Goal: Complete application form

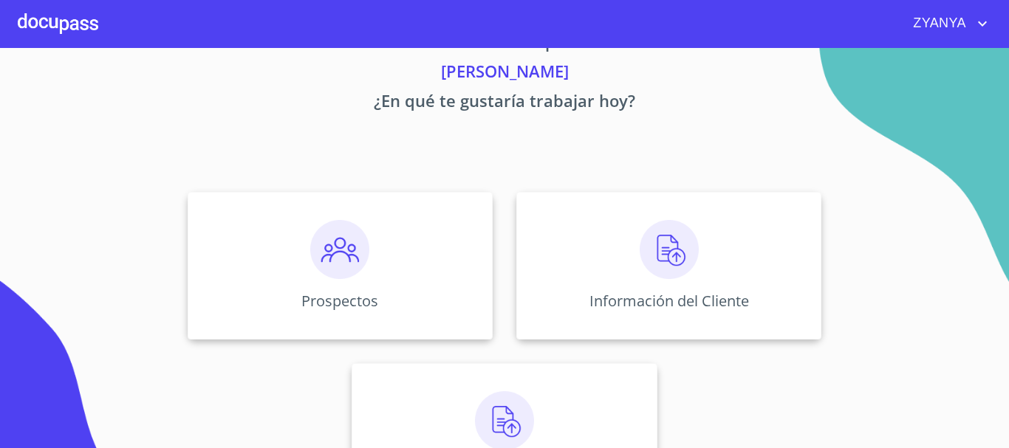
scroll to position [74, 0]
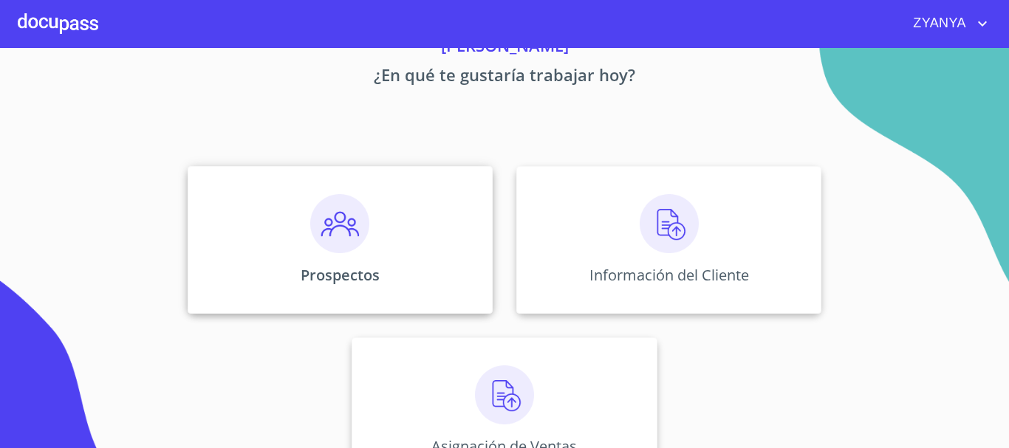
click at [399, 221] on div "Prospectos" at bounding box center [340, 240] width 305 height 148
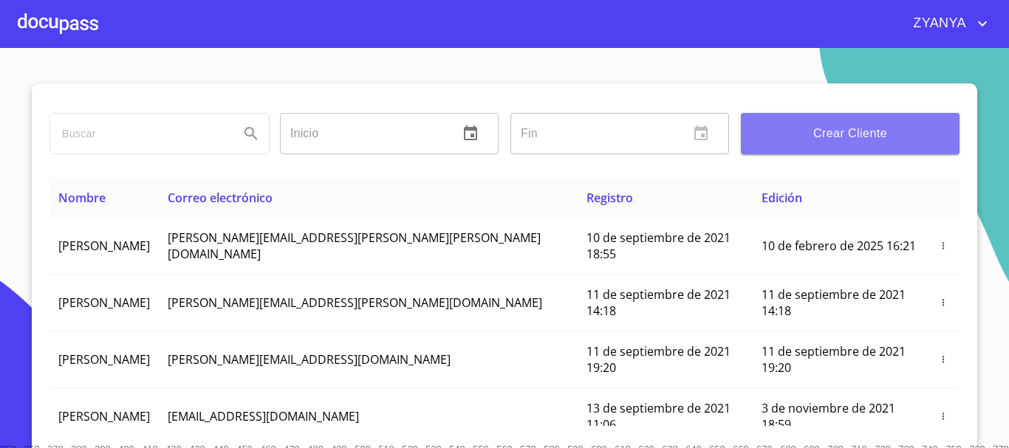
click at [822, 134] on span "Crear Cliente" at bounding box center [850, 133] width 195 height 21
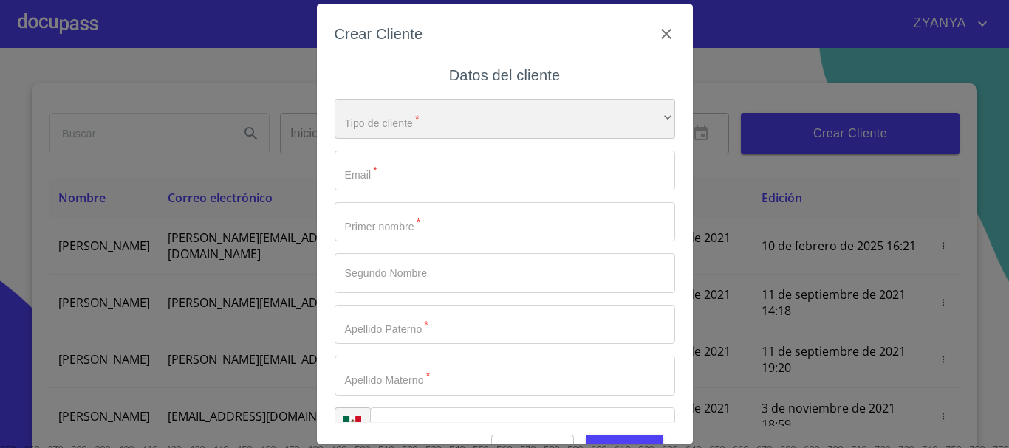
click at [454, 117] on div "​" at bounding box center [505, 119] width 341 height 40
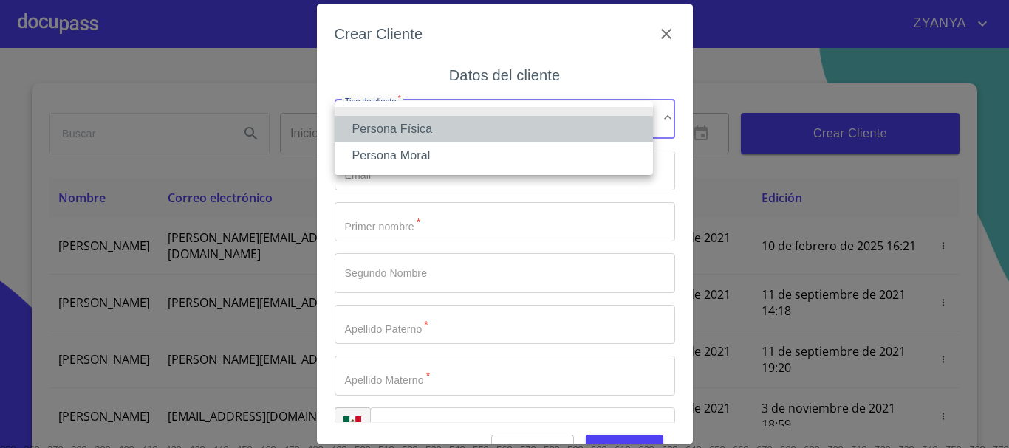
click at [451, 126] on li "Persona Física" at bounding box center [494, 129] width 318 height 27
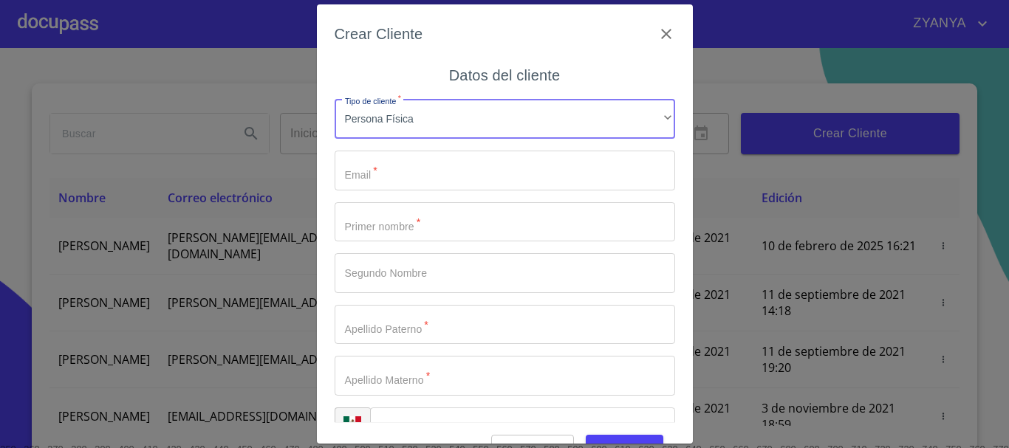
click at [426, 172] on input "Tipo de cliente   *" at bounding box center [505, 171] width 341 height 40
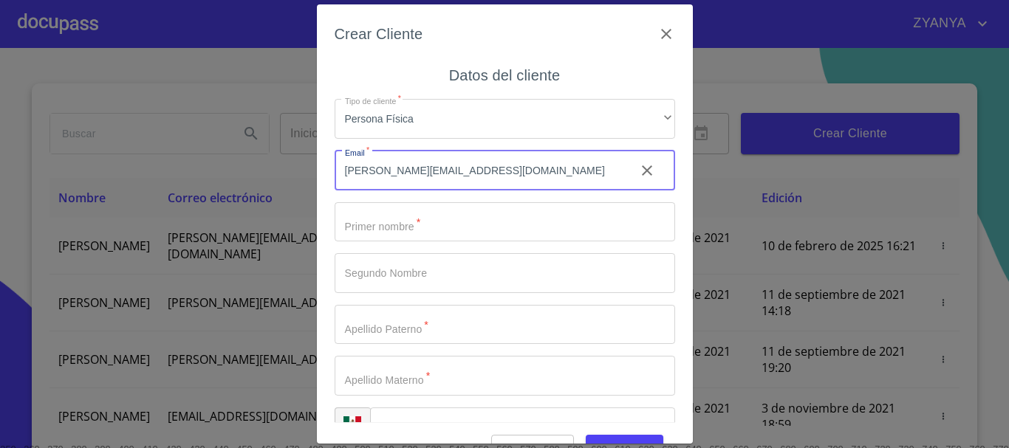
type input "[PERSON_NAME][EMAIL_ADDRESS][DOMAIN_NAME]"
click at [436, 232] on input "Tipo de cliente   *" at bounding box center [505, 222] width 341 height 40
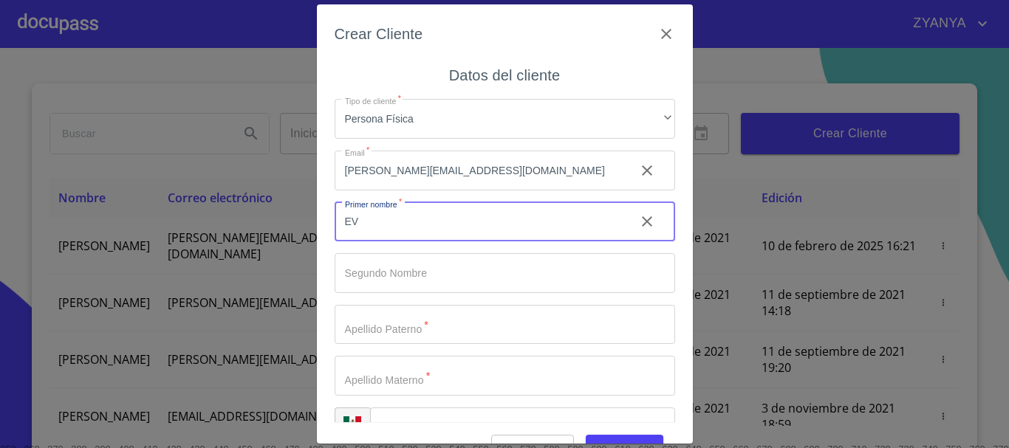
type input "E"
type input "[PERSON_NAME]"
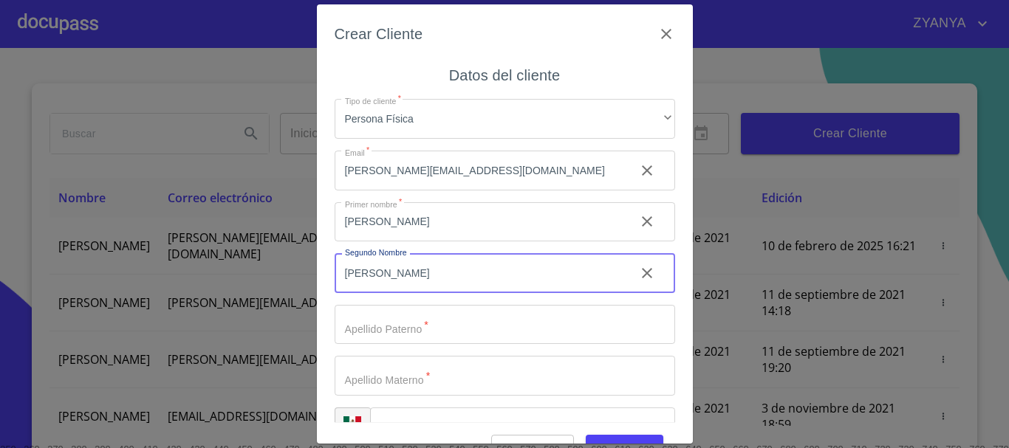
type input "[PERSON_NAME]"
click at [372, 242] on input "Tipo de cliente   *" at bounding box center [479, 222] width 289 height 40
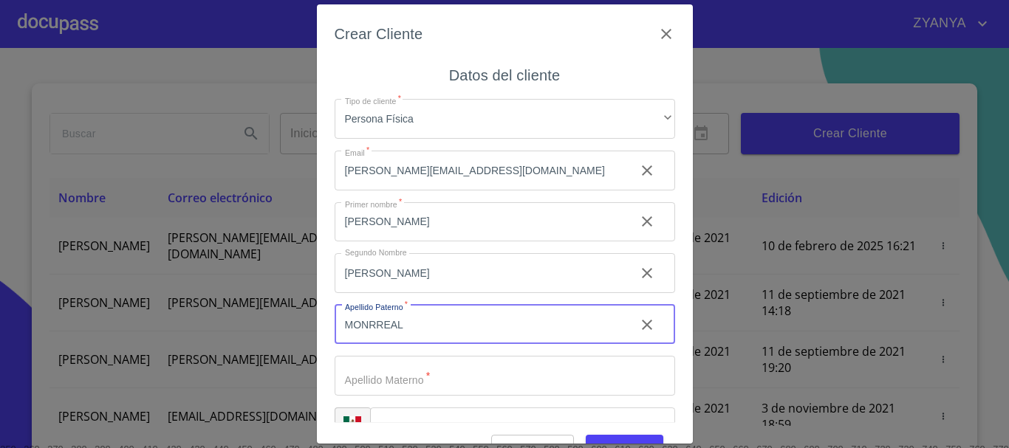
type input "MONRREAL"
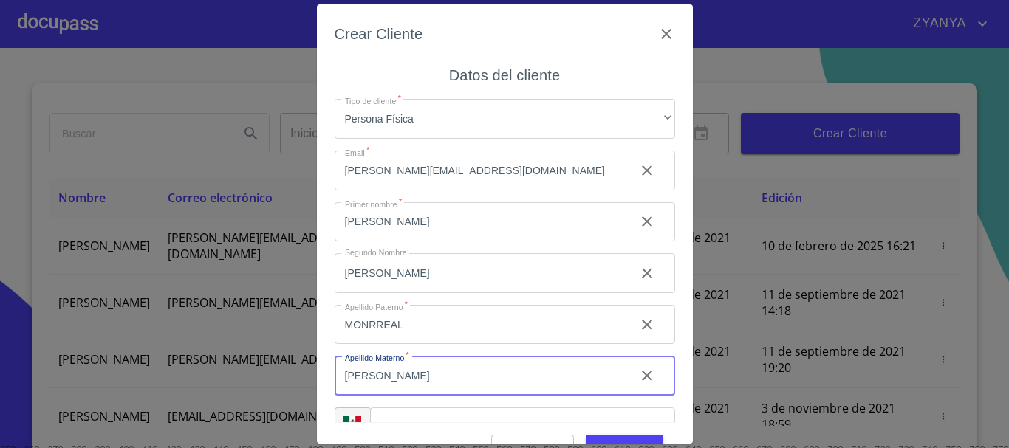
type input "[PERSON_NAME]"
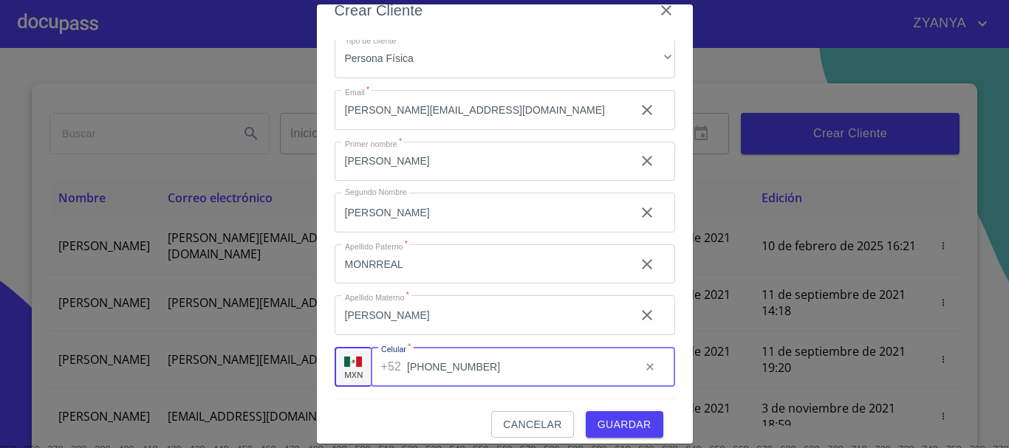
scroll to position [35, 0]
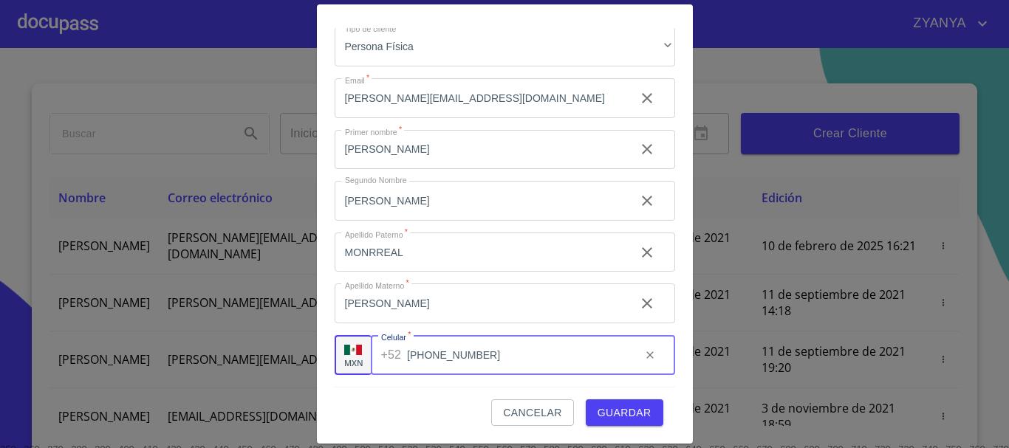
type input "[PHONE_NUMBER]"
click at [632, 411] on span "Guardar" at bounding box center [625, 413] width 54 height 18
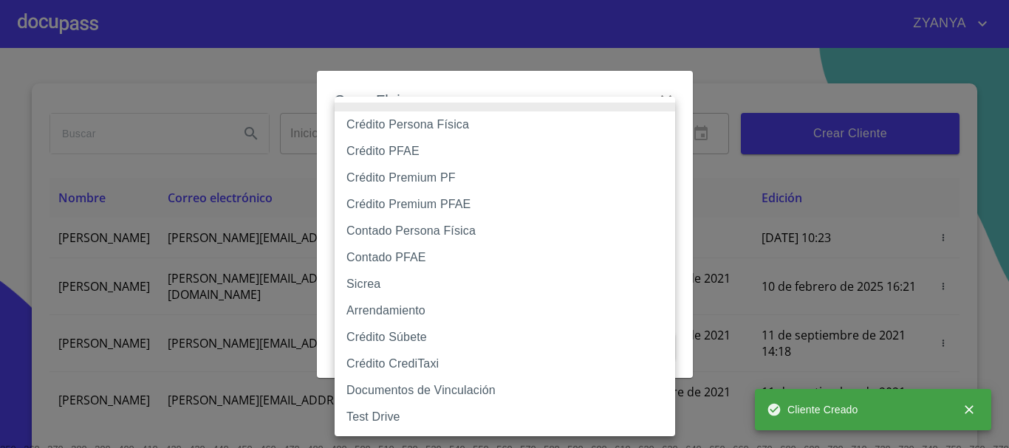
click at [457, 157] on body "ZYANYA Inicio ​ Fin ​ Crear Cliente Nombre Correo electrónico Registro Edición …" at bounding box center [504, 224] width 1009 height 448
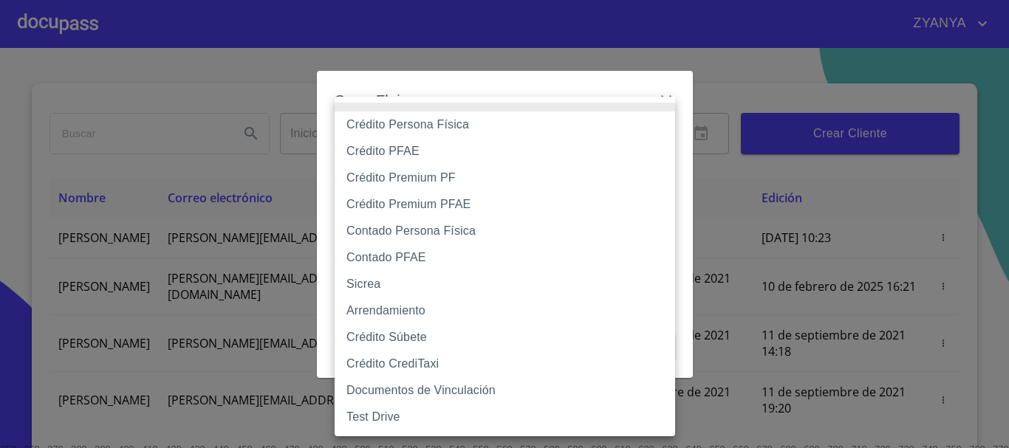
click at [422, 302] on li "Arrendamiento" at bounding box center [505, 311] width 341 height 27
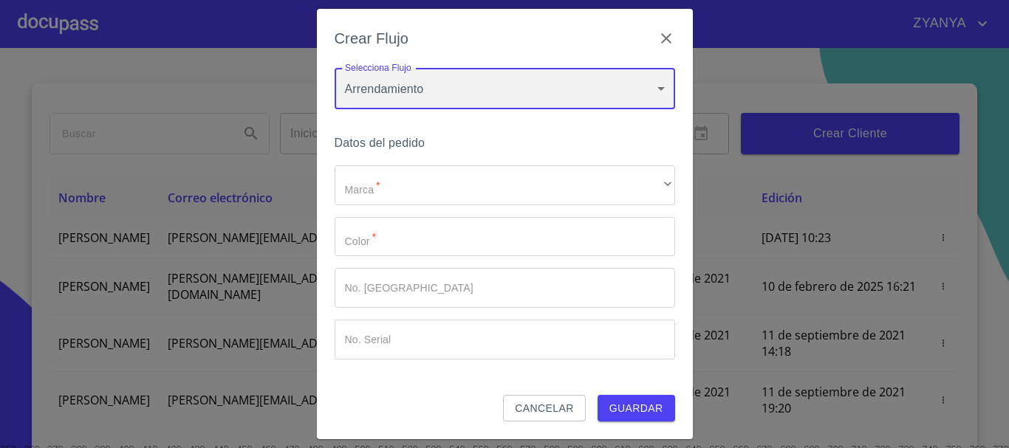
type input "63ac9a7e380bf5cc24098fea"
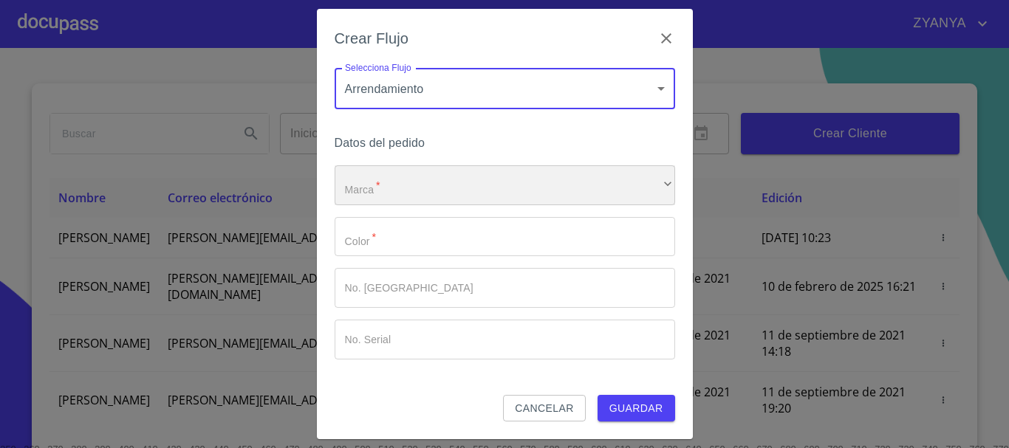
click at [420, 193] on div "​" at bounding box center [505, 185] width 341 height 40
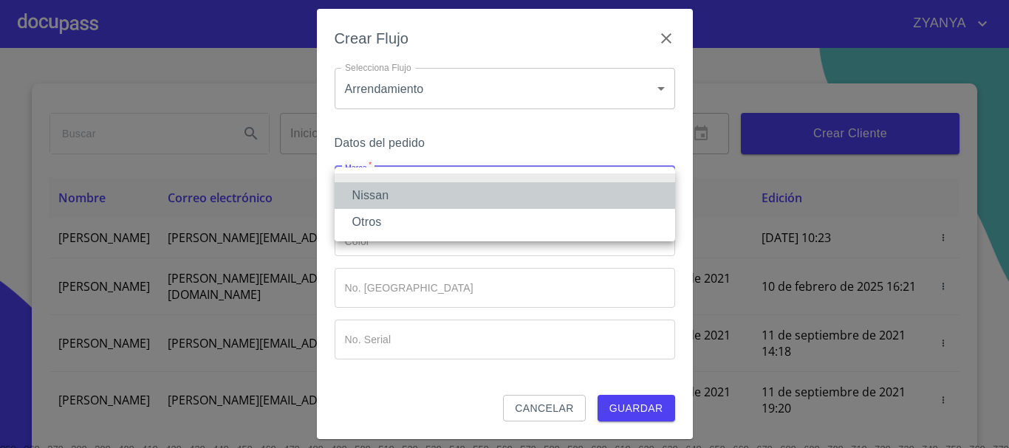
click at [420, 193] on li "Nissan" at bounding box center [505, 195] width 341 height 27
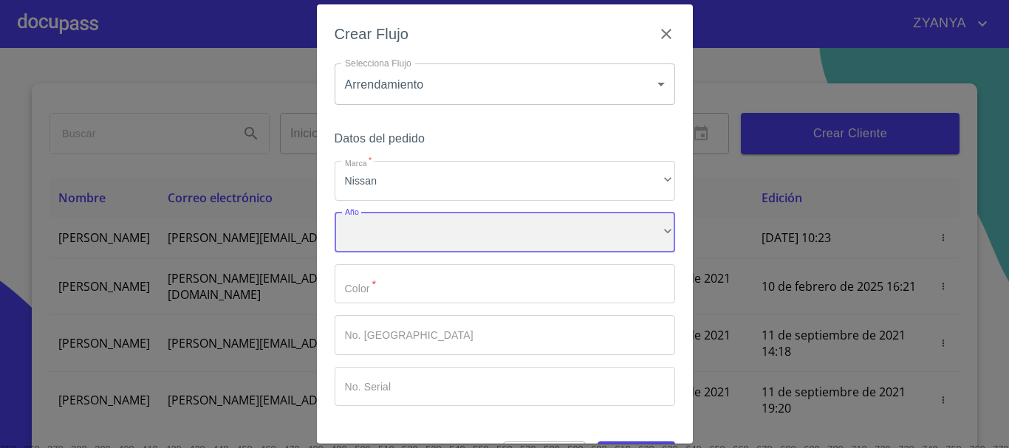
click at [406, 230] on div "​" at bounding box center [505, 233] width 341 height 40
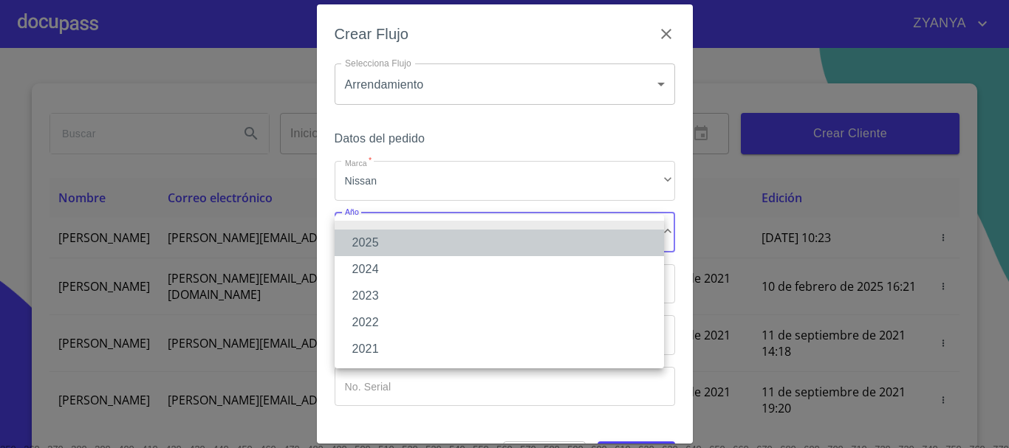
click at [403, 237] on li "2025" at bounding box center [500, 243] width 330 height 27
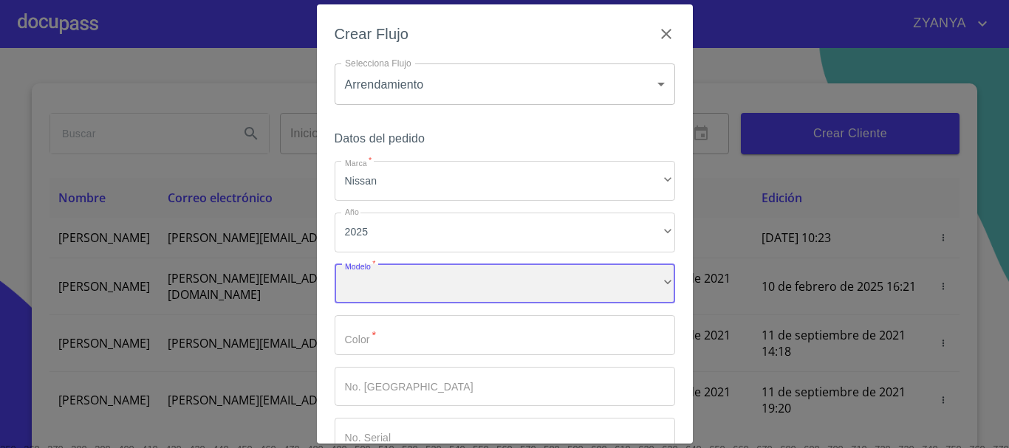
click at [408, 285] on div "​" at bounding box center [505, 284] width 341 height 40
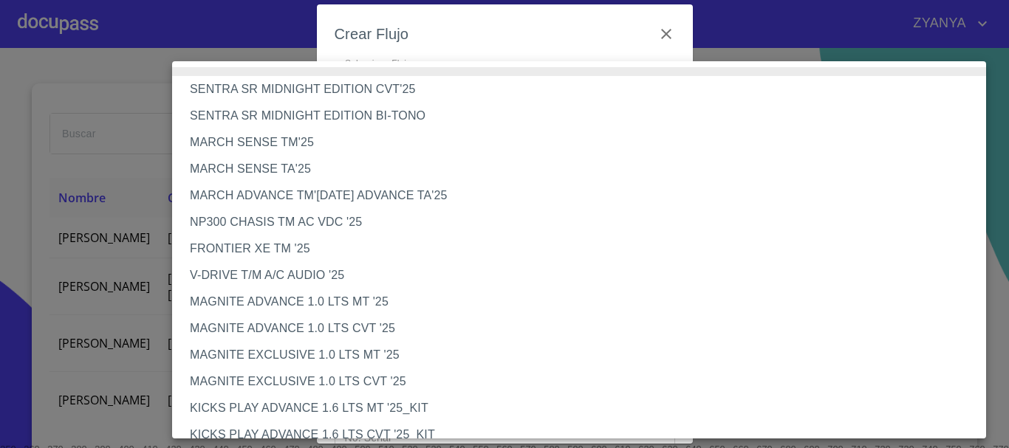
click at [376, 373] on li "MAGNITE EXCLUSIVE 1.0 LTS CVT '25" at bounding box center [584, 382] width 825 height 27
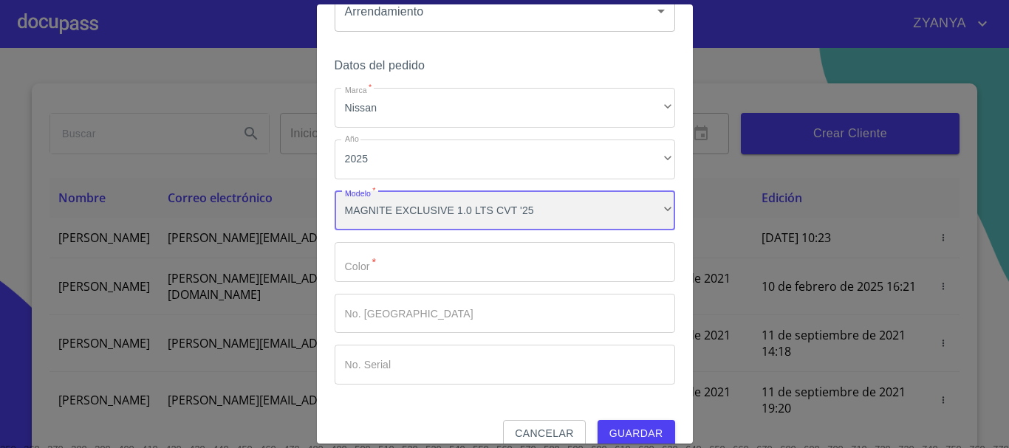
scroll to position [74, 0]
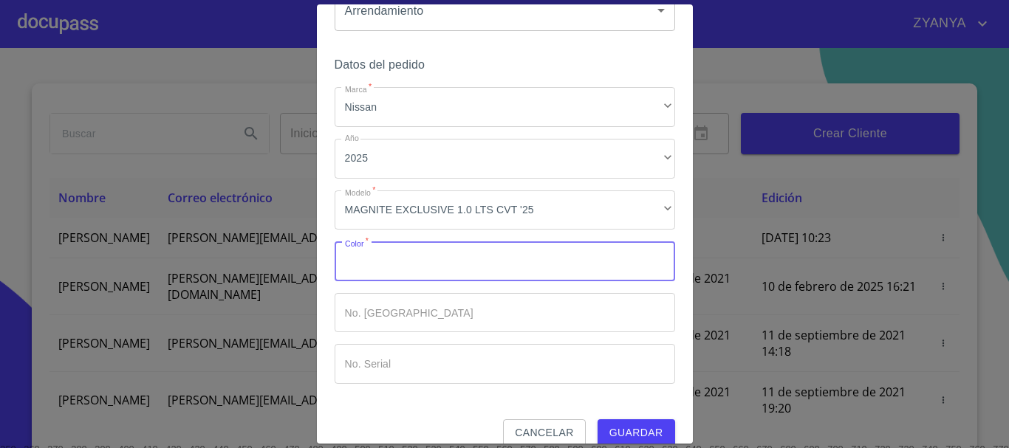
click at [416, 257] on input "Marca   *" at bounding box center [505, 262] width 341 height 40
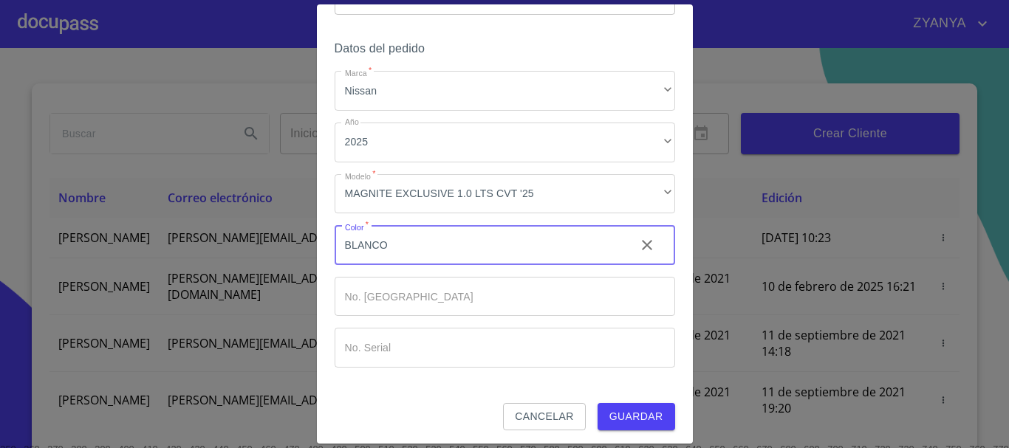
scroll to position [95, 0]
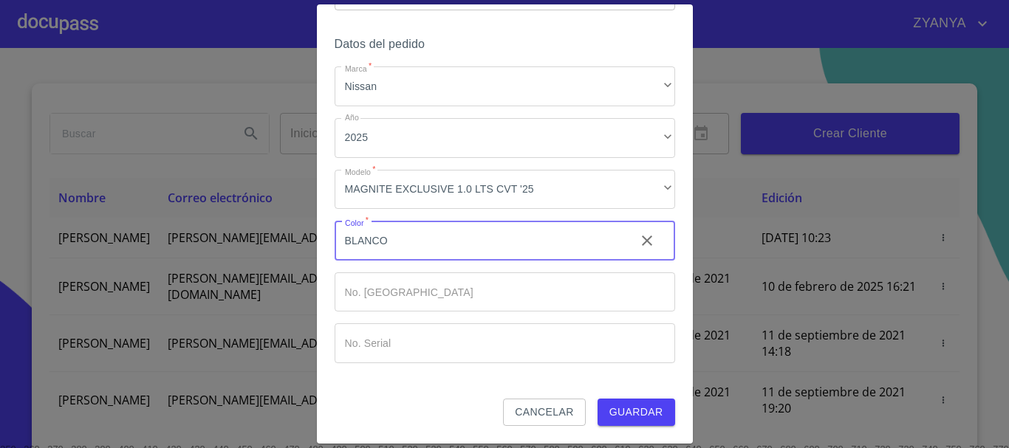
type input "BLANCO"
click at [637, 403] on span "Guardar" at bounding box center [637, 412] width 54 height 18
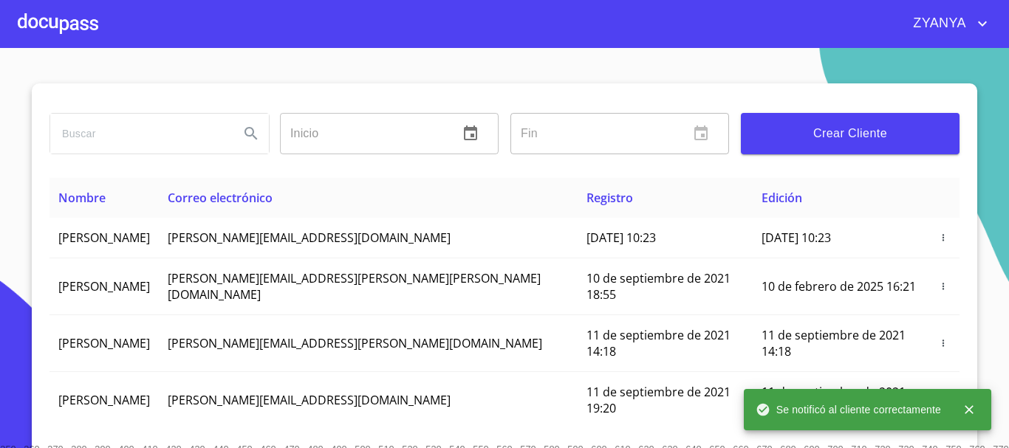
click at [87, 24] on div at bounding box center [58, 23] width 81 height 47
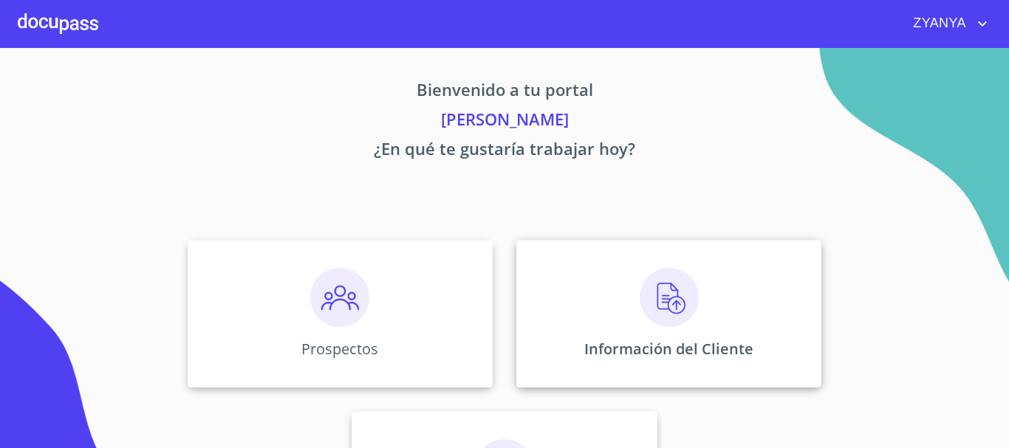
click at [656, 288] on img at bounding box center [669, 297] width 59 height 59
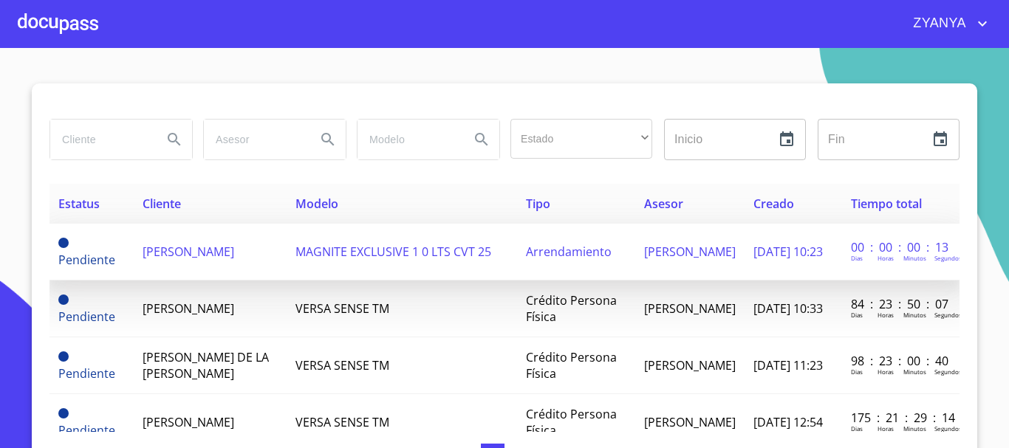
click at [308, 248] on span "MAGNITE EXCLUSIVE 1 0 LTS CVT 25" at bounding box center [394, 252] width 196 height 16
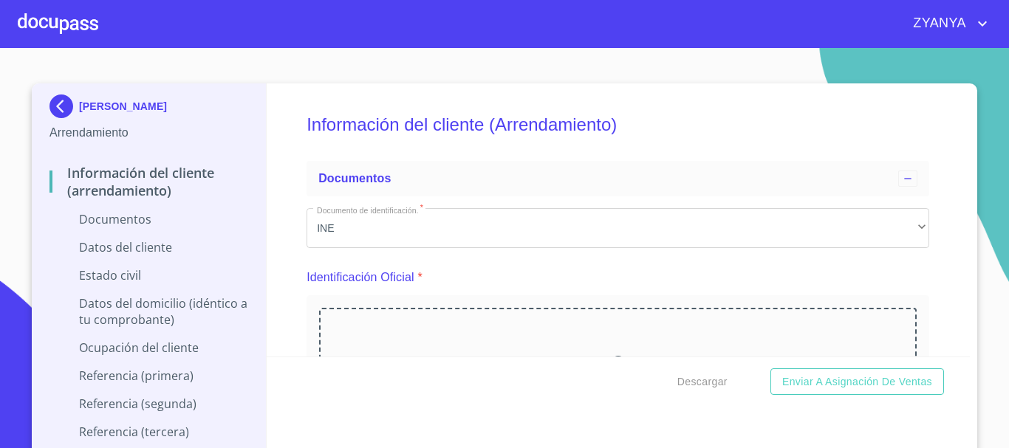
scroll to position [148, 0]
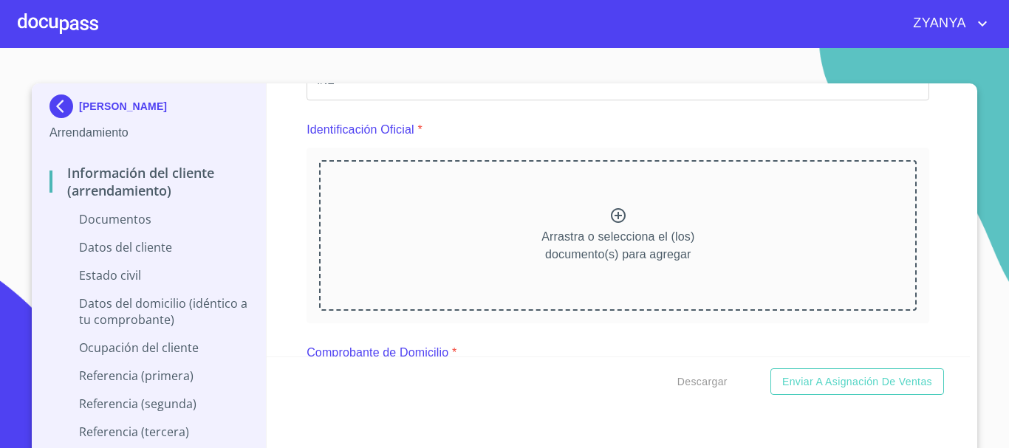
click at [584, 216] on div "Arrastra o selecciona el (los) documento(s) para agregar" at bounding box center [618, 235] width 598 height 151
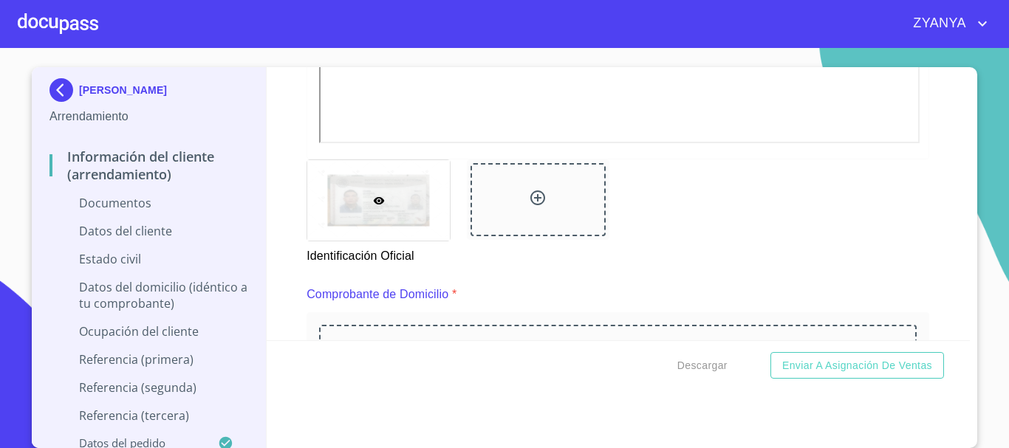
scroll to position [591, 0]
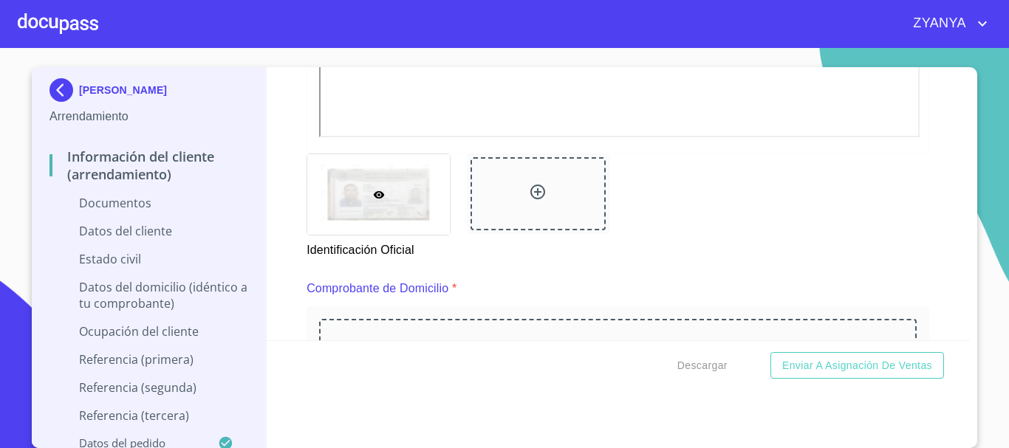
click at [529, 188] on icon at bounding box center [538, 192] width 18 height 18
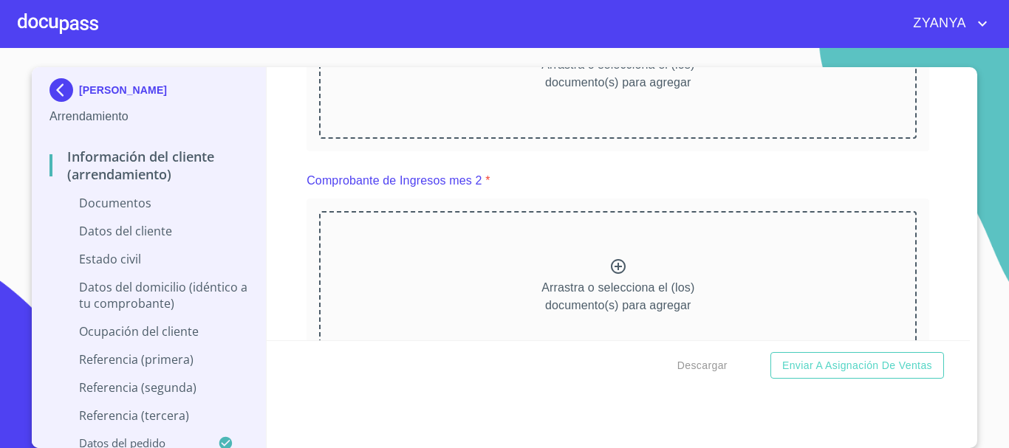
scroll to position [1246, 0]
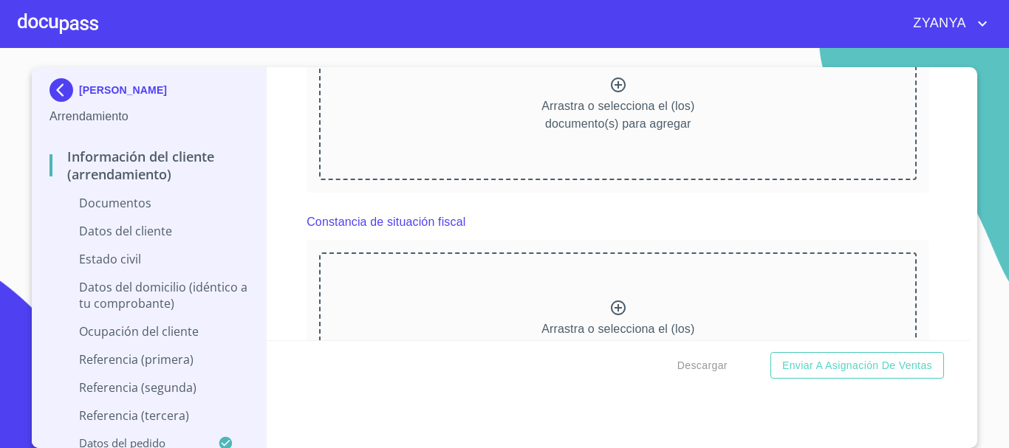
scroll to position [1911, 0]
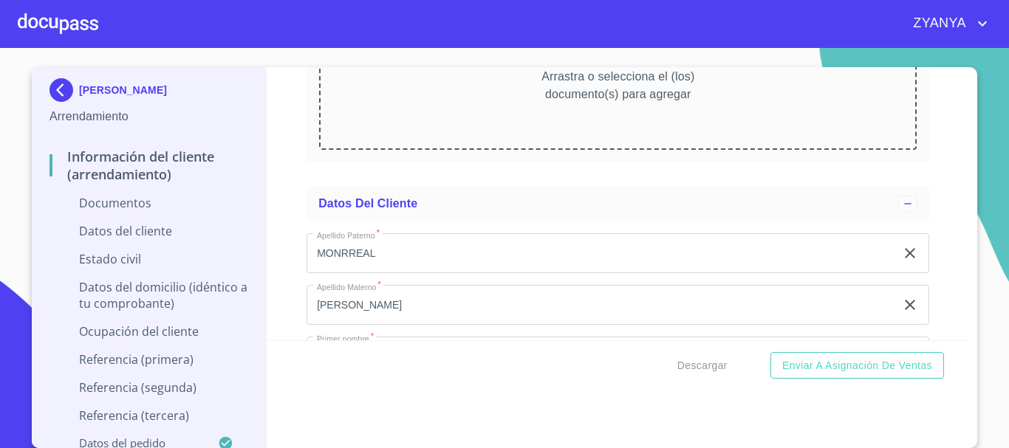
scroll to position [2575, 0]
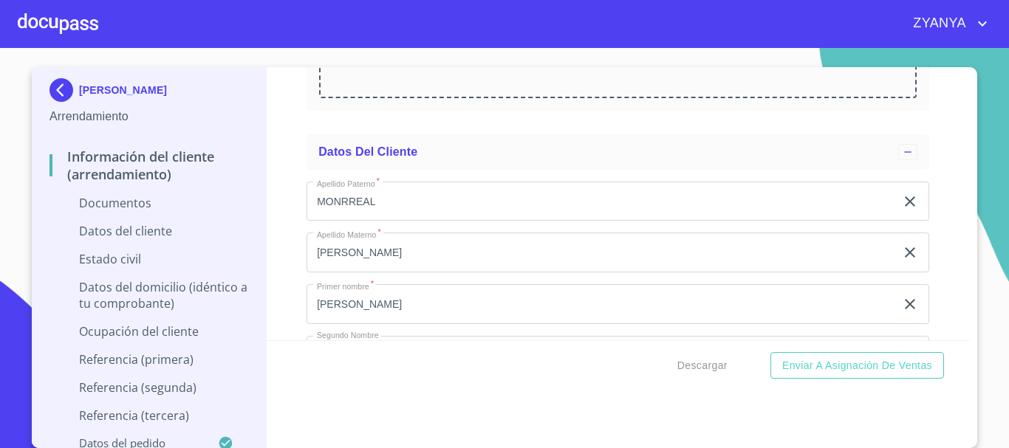
scroll to position [3167, 0]
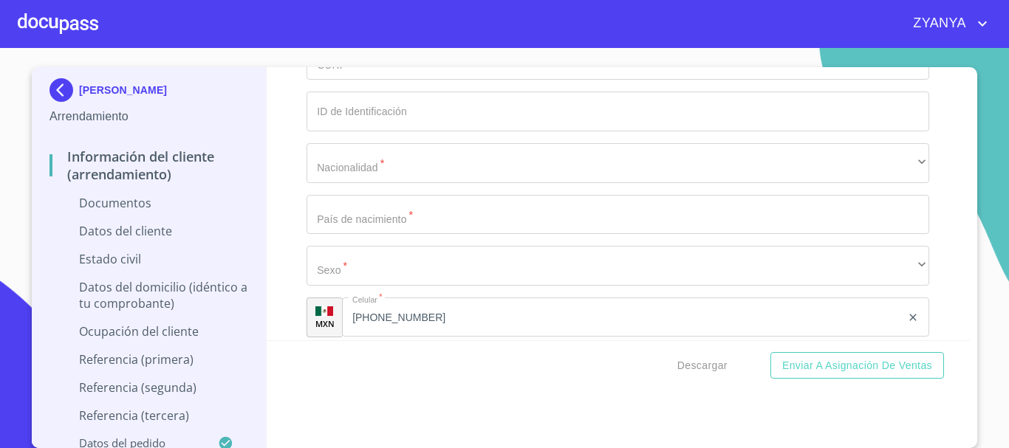
scroll to position [3905, 0]
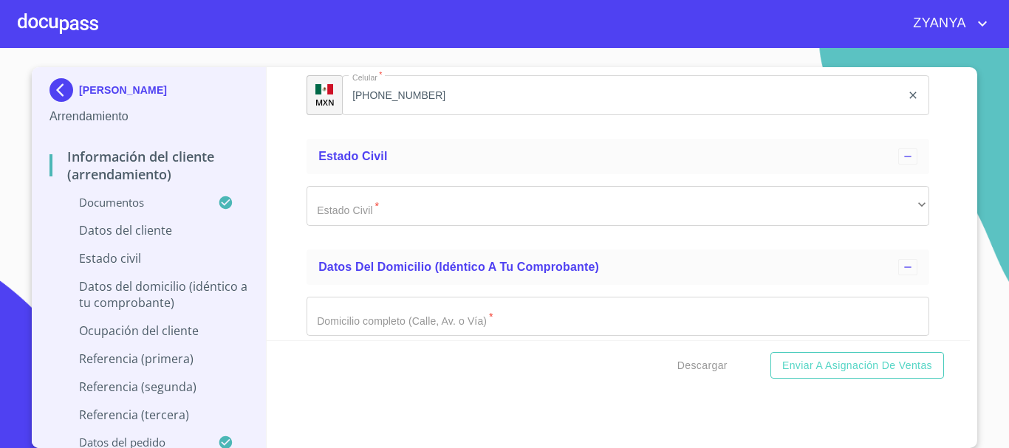
scroll to position [4423, 0]
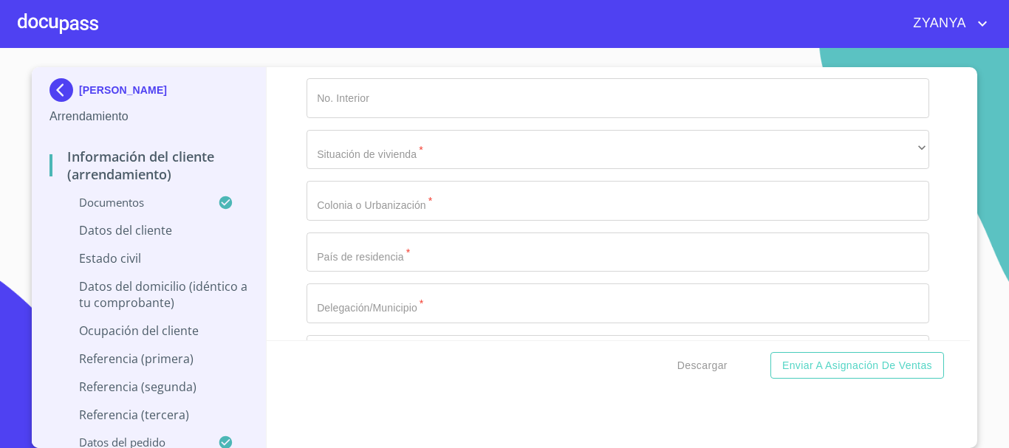
scroll to position [5309, 0]
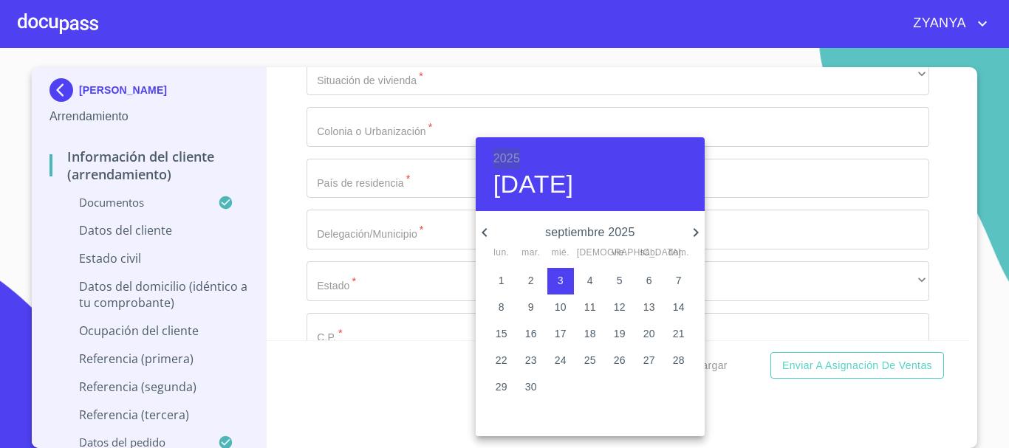
click at [504, 156] on h6 "2025" at bounding box center [507, 159] width 27 height 21
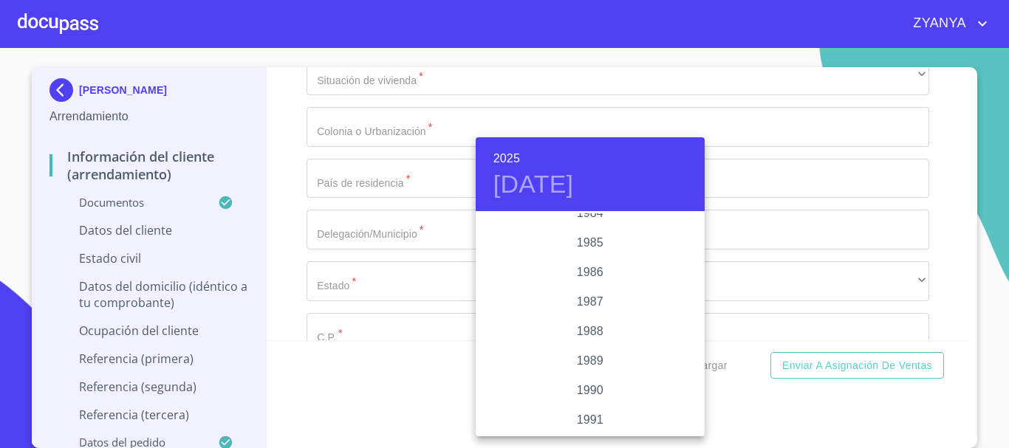
scroll to position [1684, 0]
click at [606, 255] on div "1983" at bounding box center [590, 258] width 229 height 30
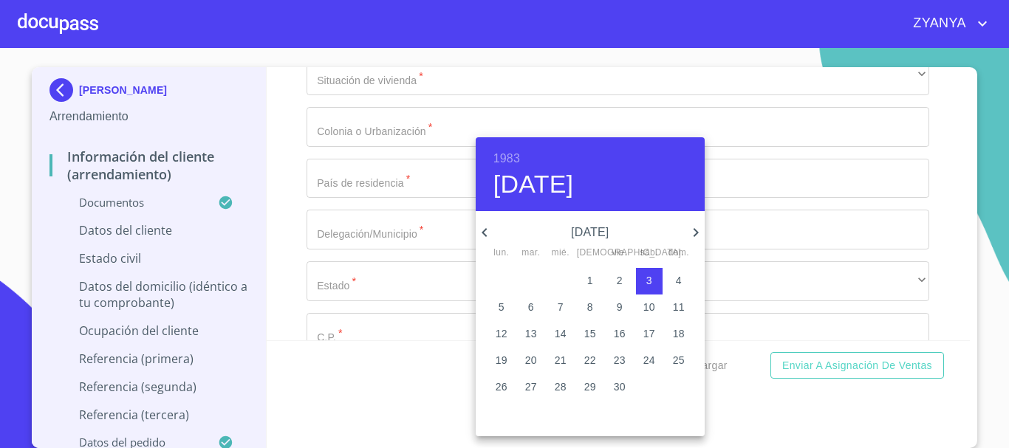
click at [484, 231] on icon "button" at bounding box center [484, 232] width 5 height 9
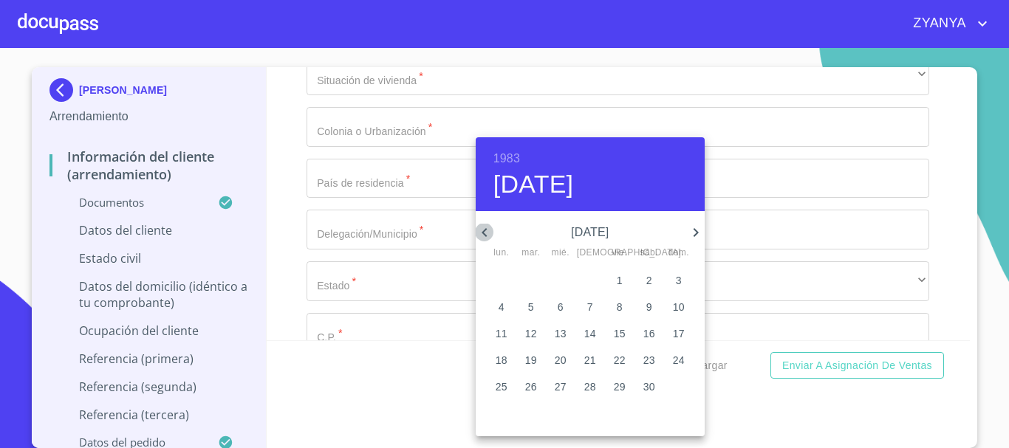
click at [484, 231] on icon "button" at bounding box center [484, 232] width 5 height 9
click at [565, 306] on span "5" at bounding box center [560, 307] width 27 height 15
type input "[DATE]"
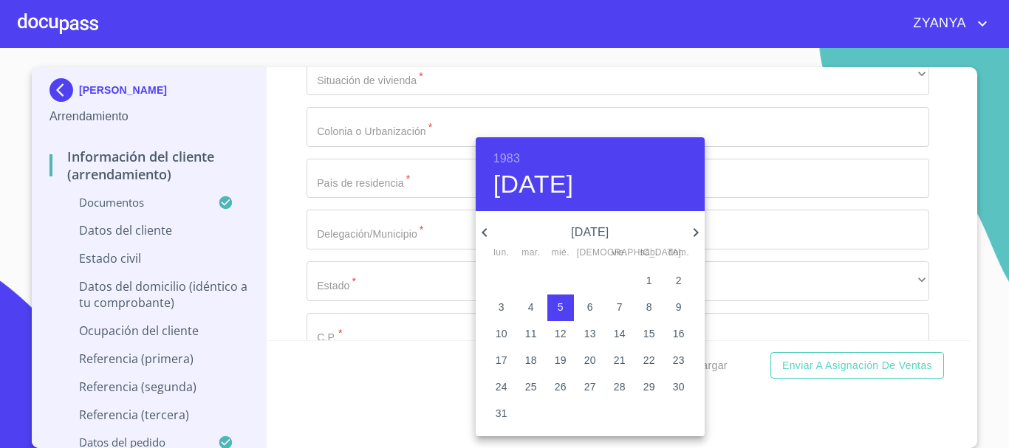
click at [448, 163] on div at bounding box center [504, 224] width 1009 height 448
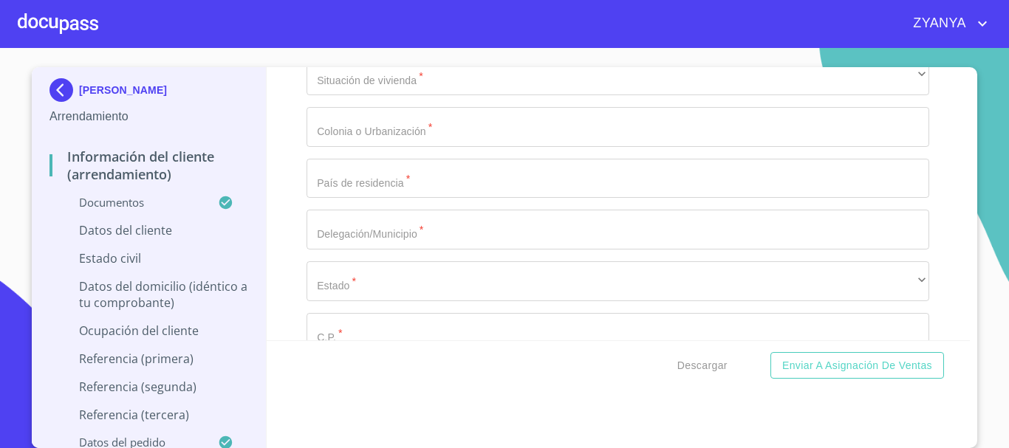
paste input "MOTE830105"
type input "MOTE830105TVA"
paste input "MOTE830105HJCNVZ00"
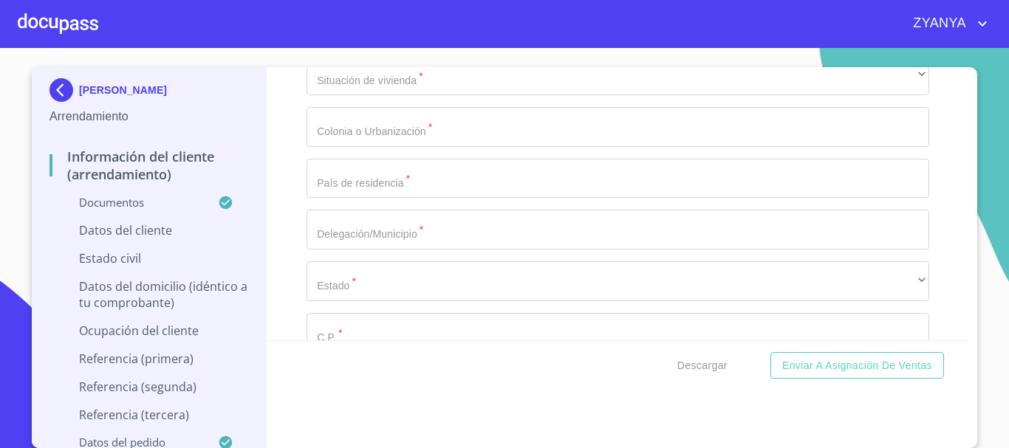
scroll to position [5383, 0]
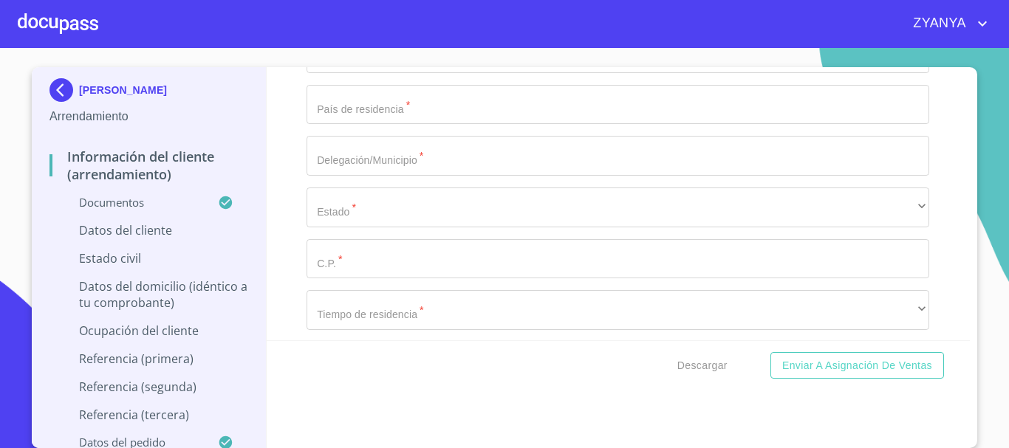
type input "MOTE830105HJCNVZ00"
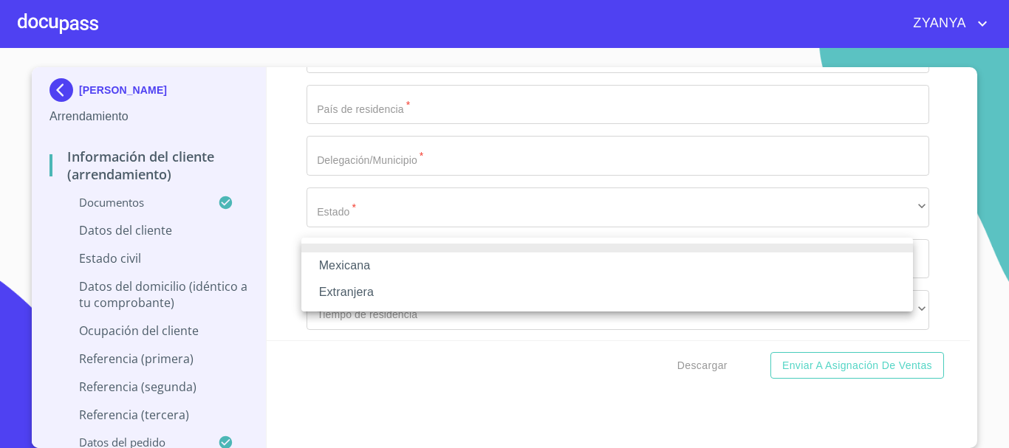
click at [413, 259] on li "Mexicana" at bounding box center [607, 266] width 612 height 27
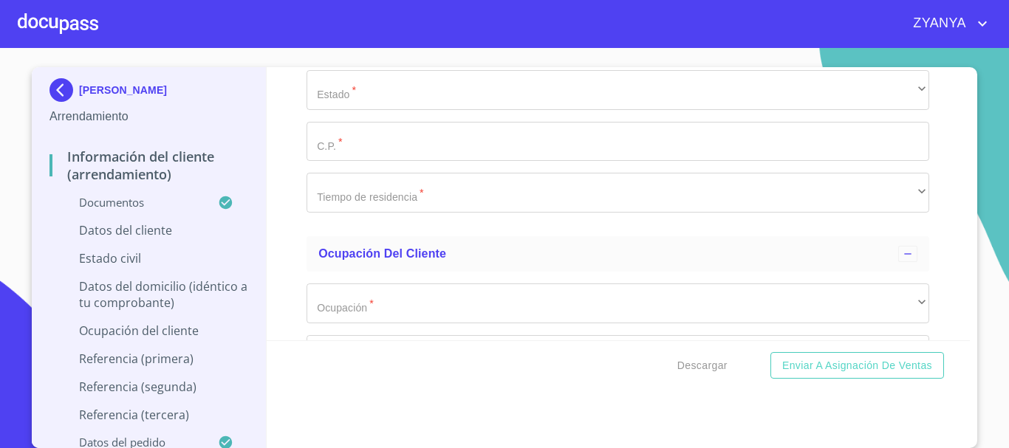
scroll to position [5531, 0]
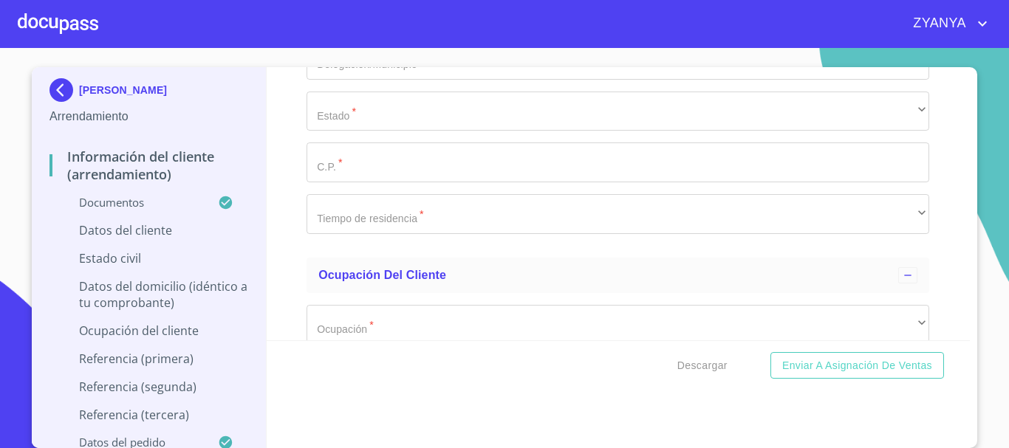
type input "[GEOGRAPHIC_DATA]"
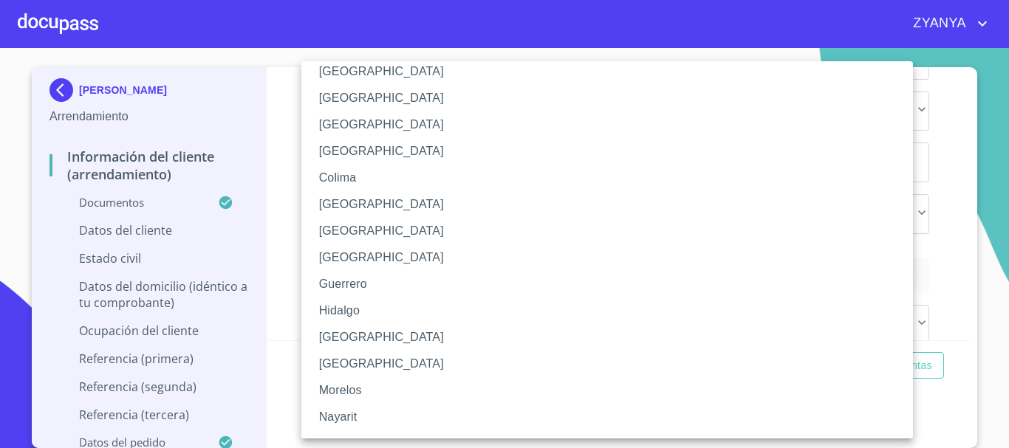
scroll to position [148, 0]
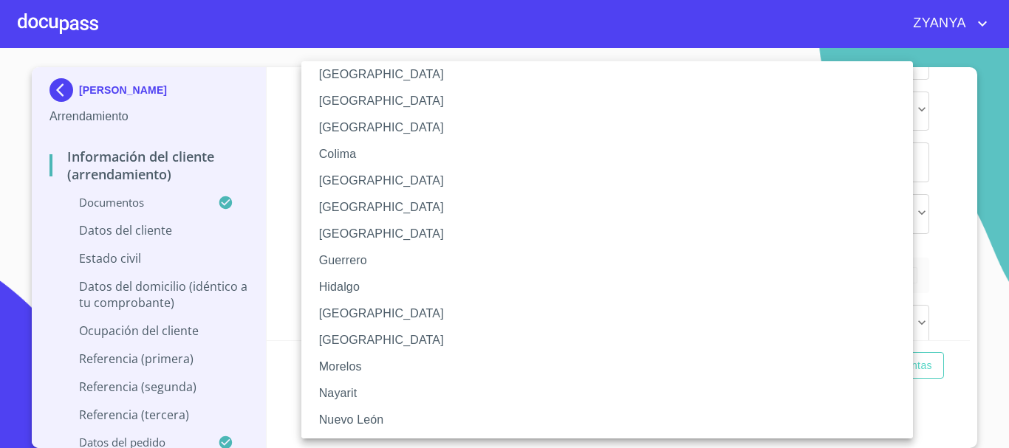
click at [369, 308] on li "[GEOGRAPHIC_DATA]" at bounding box center [612, 314] width 623 height 27
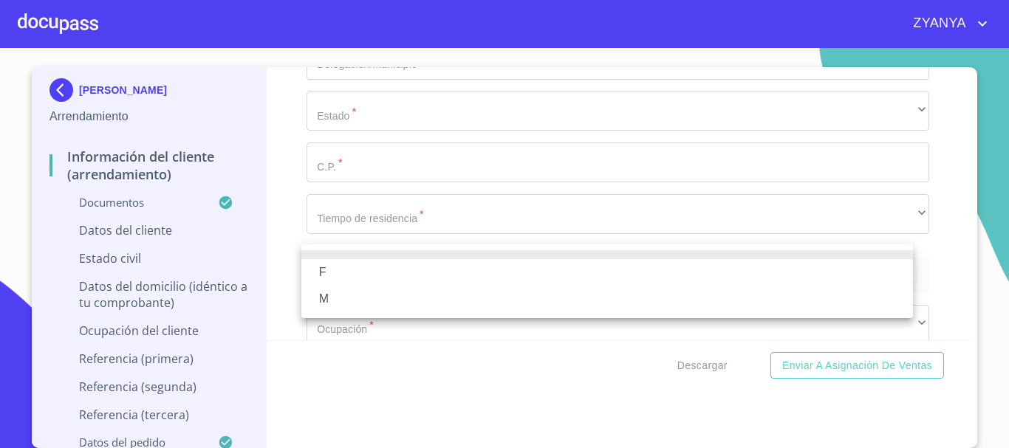
click at [374, 304] on li "M" at bounding box center [607, 299] width 612 height 27
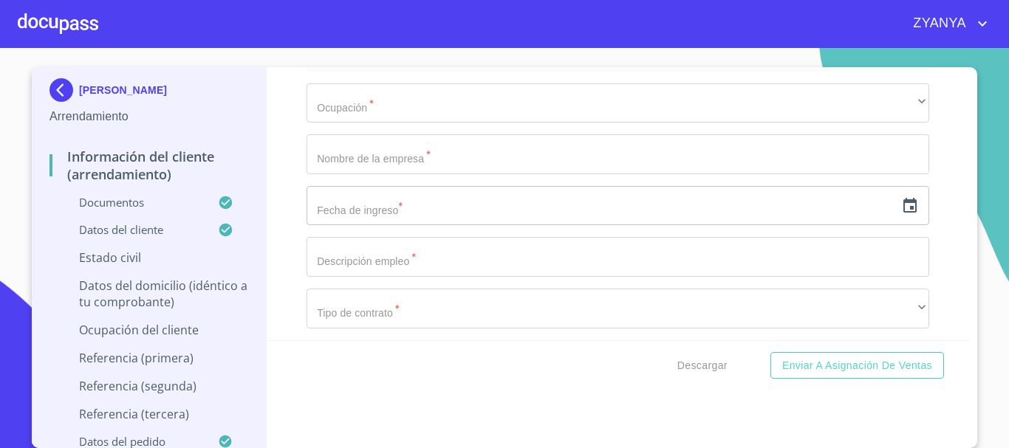
scroll to position [5678, 0]
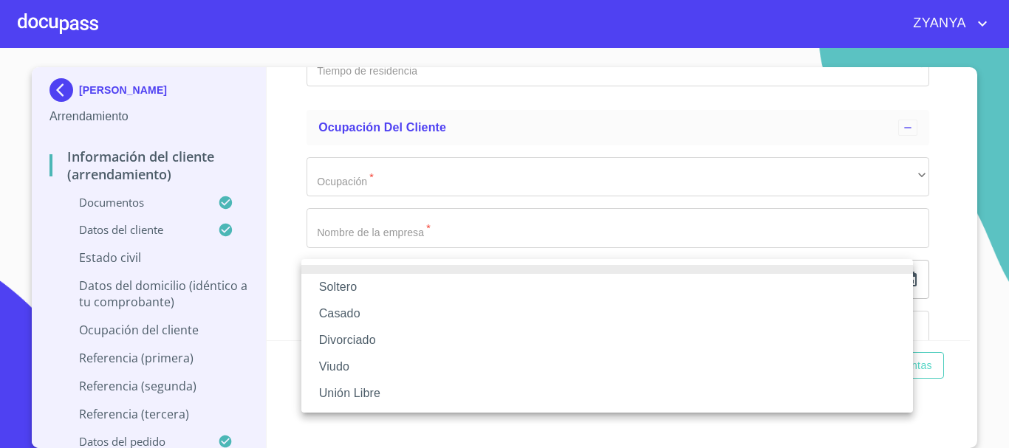
click at [403, 288] on li "Soltero" at bounding box center [607, 287] width 612 height 27
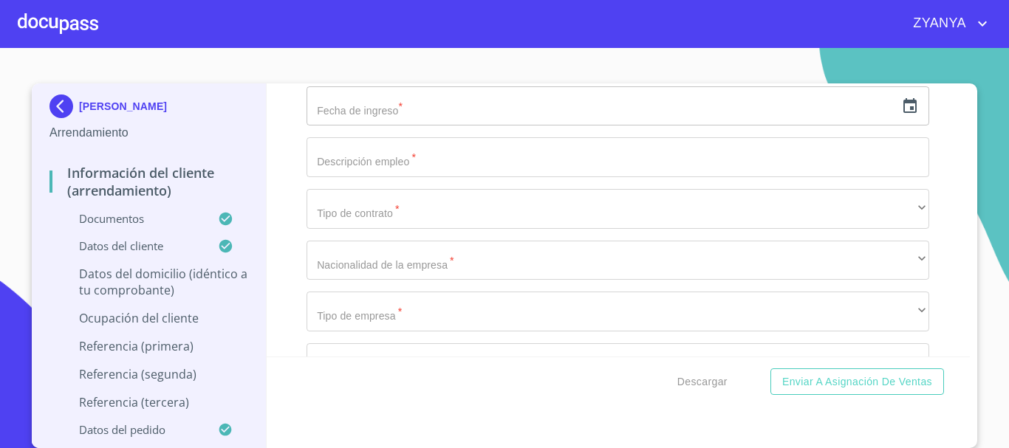
scroll to position [5900, 0]
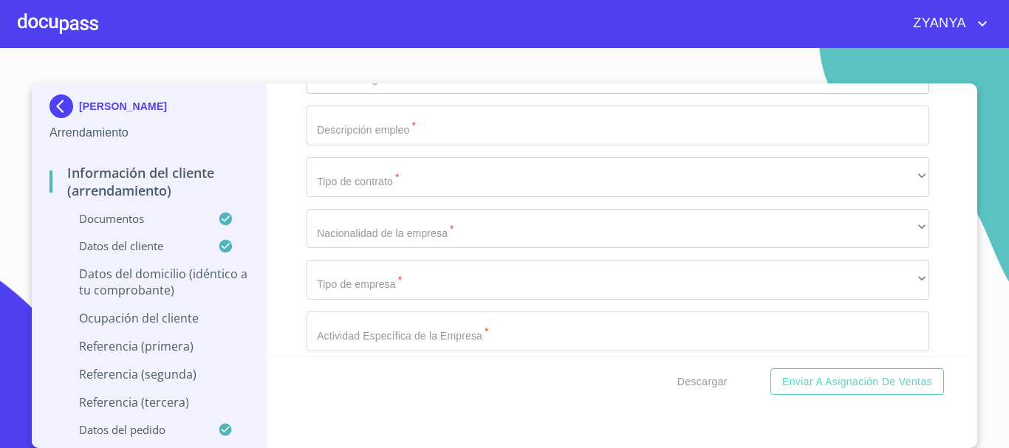
paste input "[PERSON_NAME]"
type input "[PERSON_NAME]"
type input "3757"
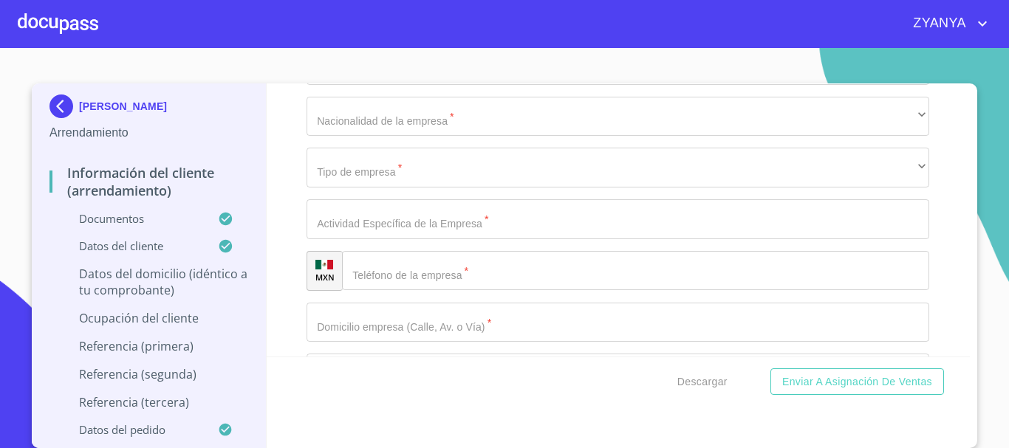
scroll to position [6048, 0]
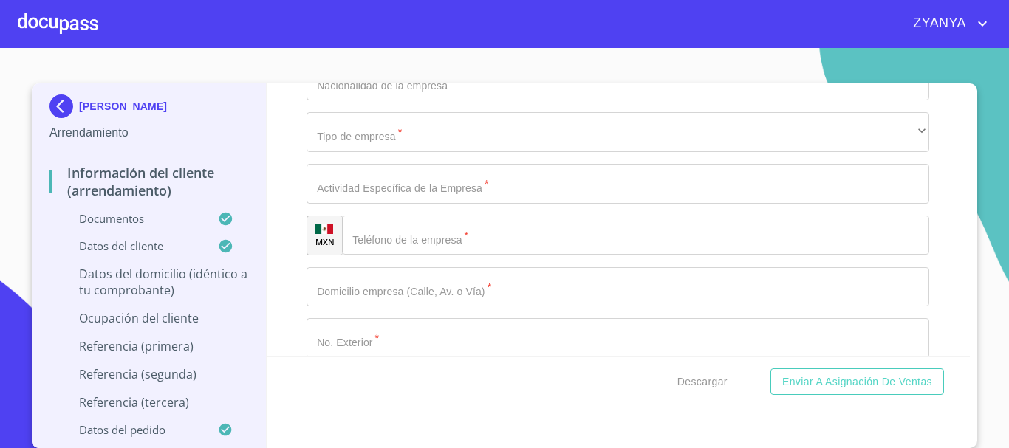
type input "[PERSON_NAME] Y REF DE CONTRATO"
type input "A"
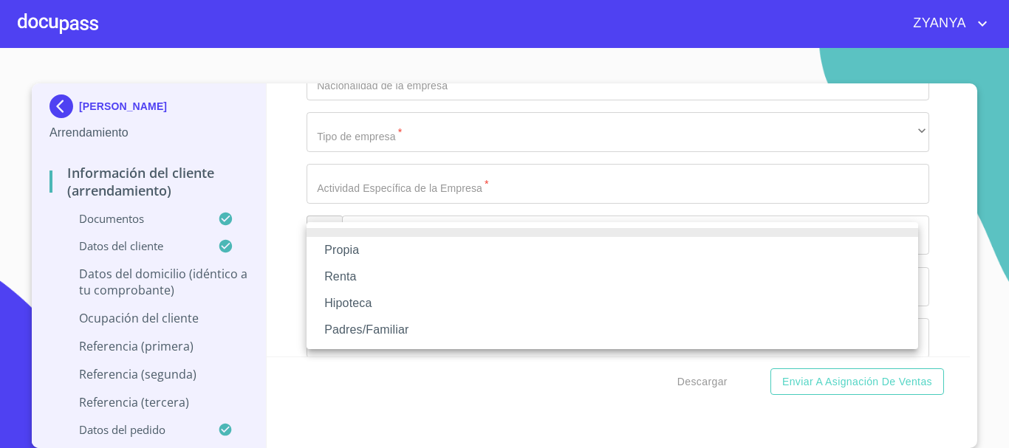
click at [442, 242] on li "Propia" at bounding box center [613, 250] width 612 height 27
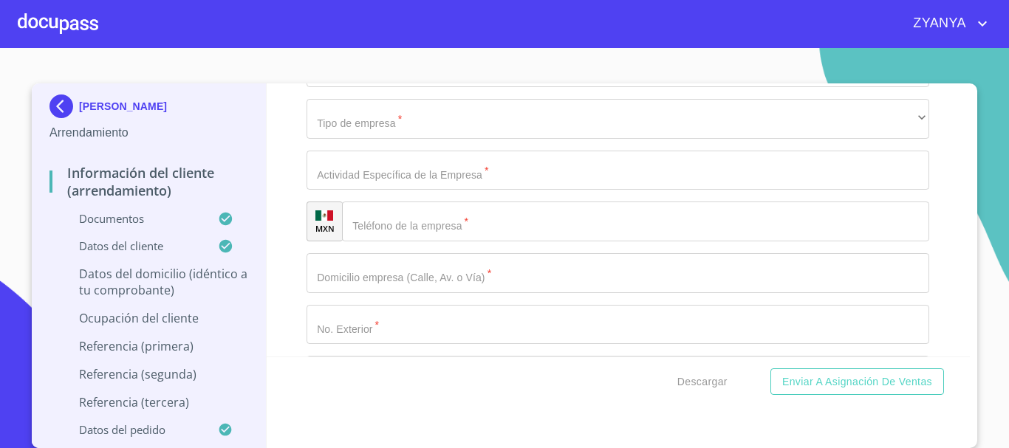
scroll to position [6196, 0]
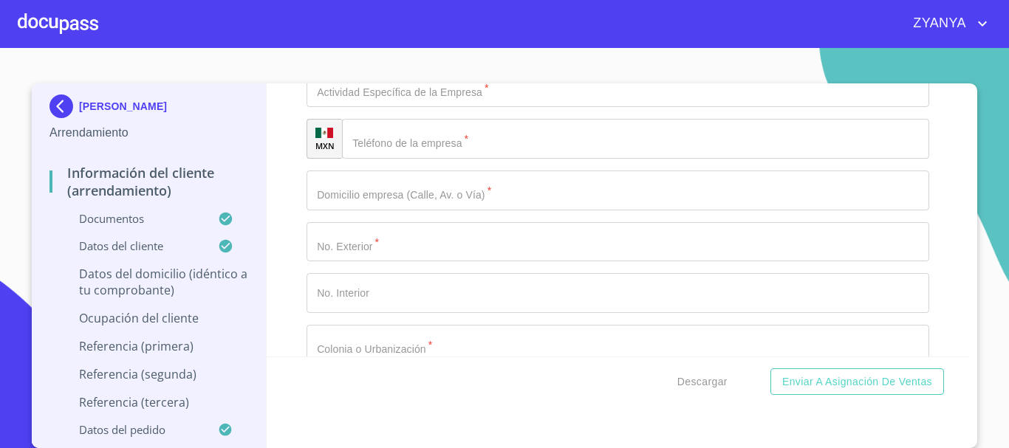
type input "$3,000,000"
type input "BALCONES DEL 4"
type input "[GEOGRAPHIC_DATA]"
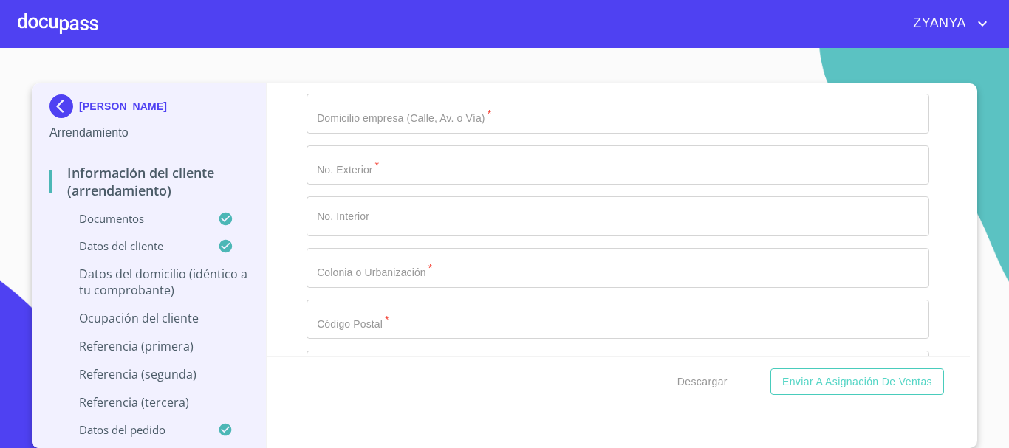
scroll to position [6343, 0]
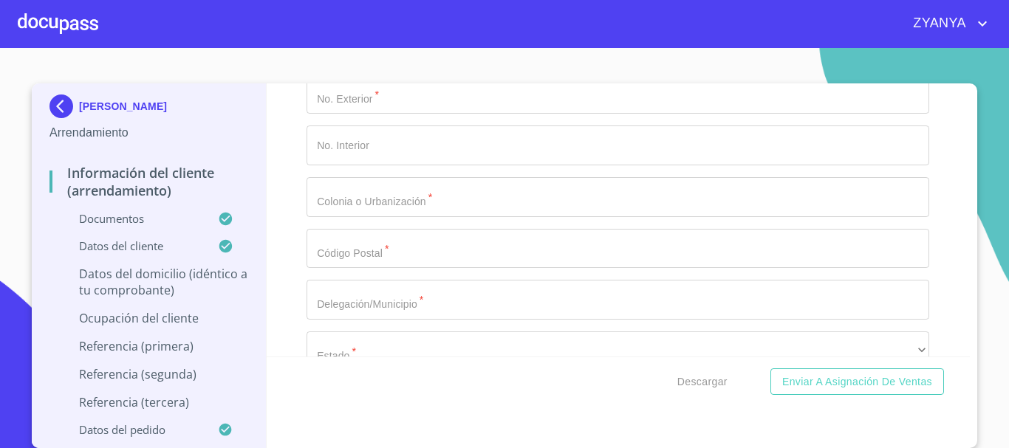
type input "[GEOGRAPHIC_DATA]"
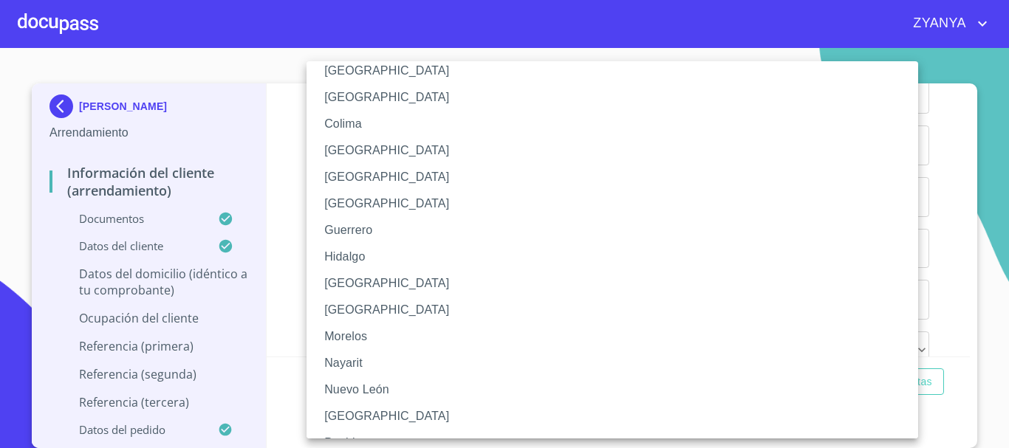
scroll to position [222, 0]
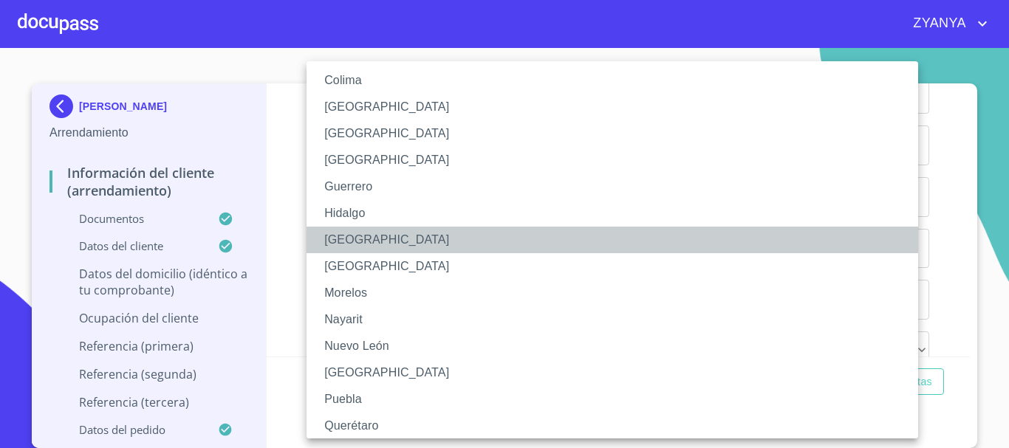
click at [371, 236] on li "[GEOGRAPHIC_DATA]" at bounding box center [618, 240] width 623 height 27
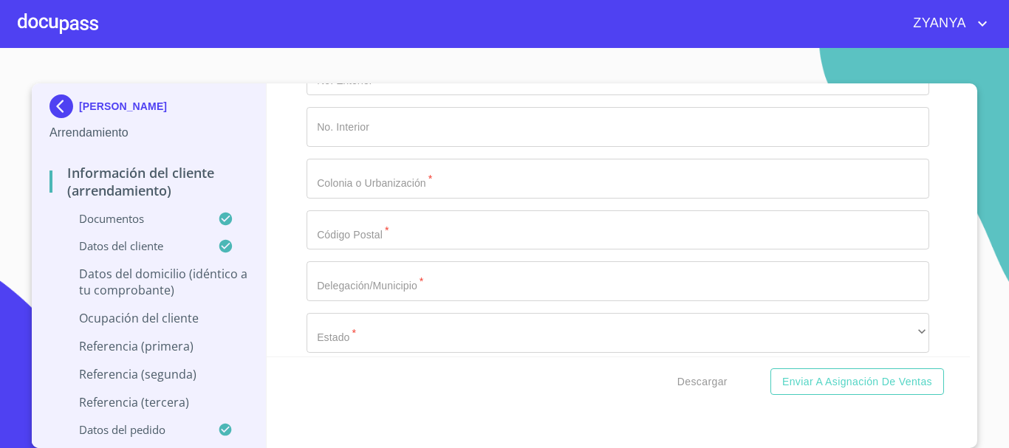
scroll to position [6417, 0]
type input "44984"
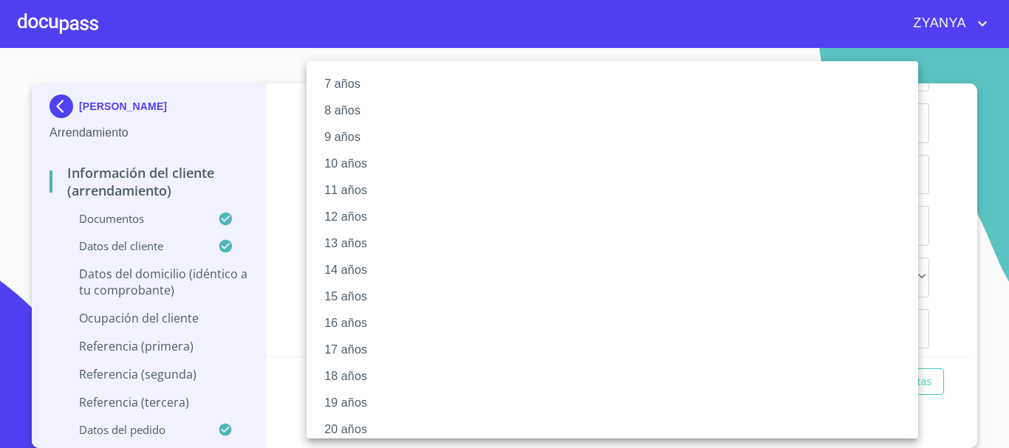
scroll to position [202, 0]
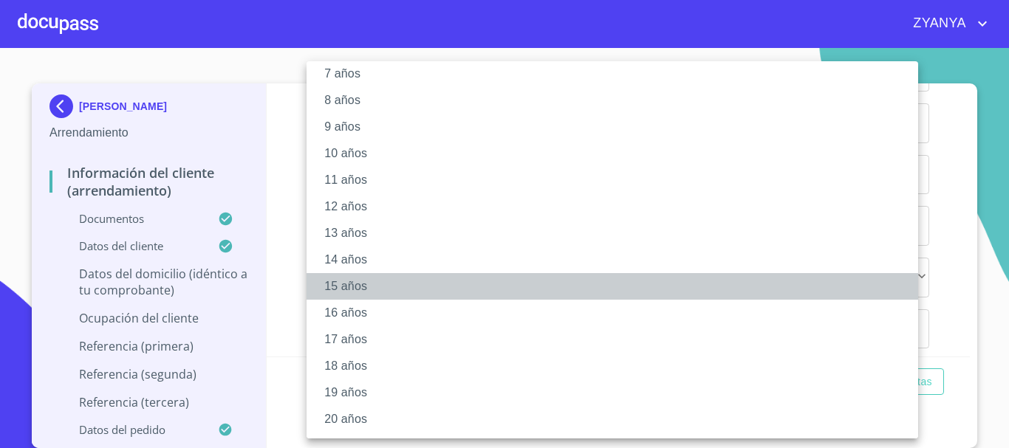
click at [337, 282] on li "15 años" at bounding box center [618, 286] width 623 height 27
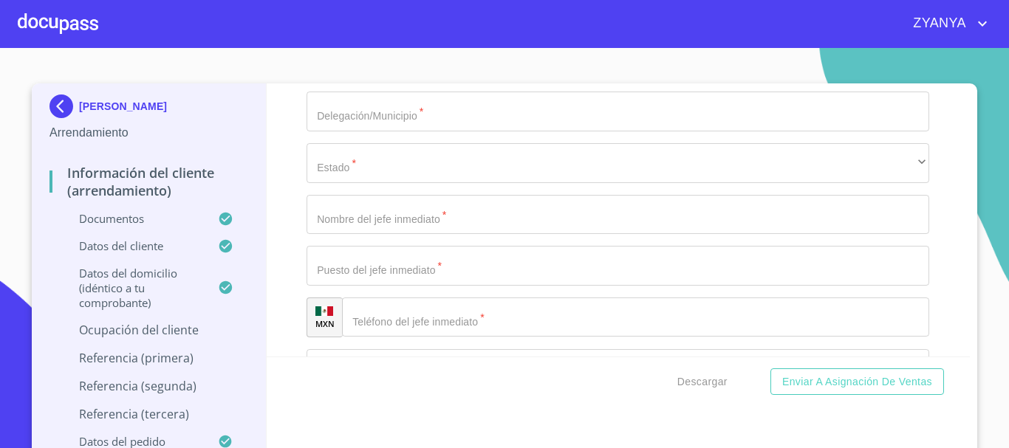
scroll to position [6565, 0]
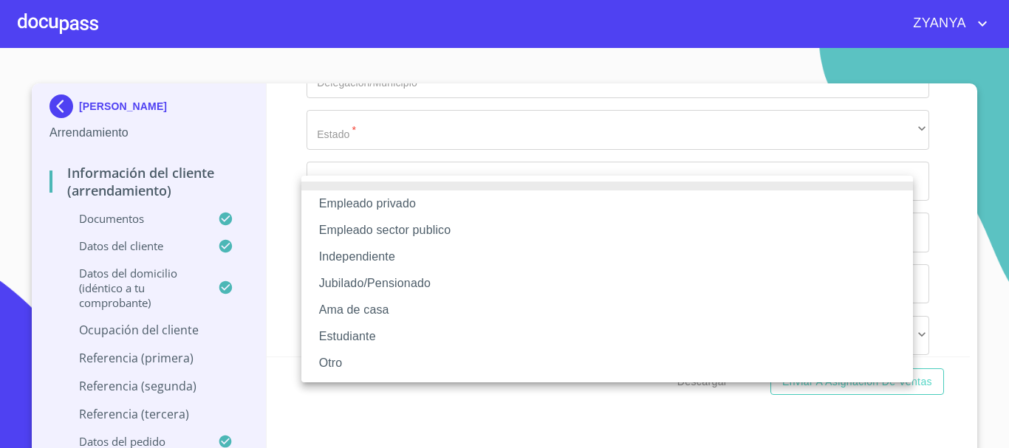
click at [409, 201] on li "Empleado privado" at bounding box center [607, 204] width 612 height 27
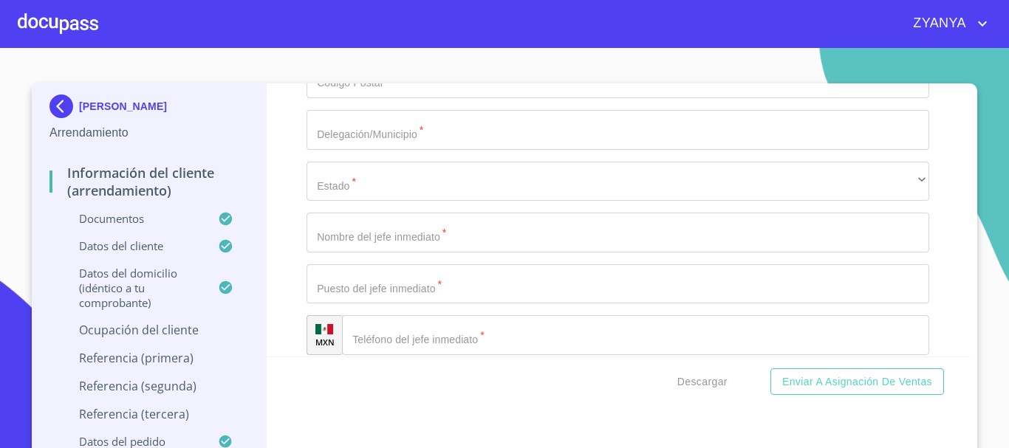
type input "[PERSON_NAME]"
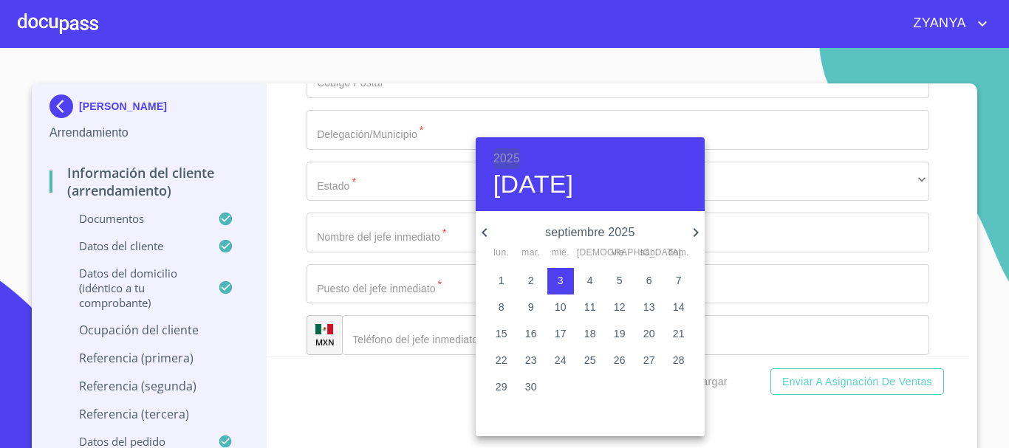
click at [513, 156] on h6 "2025" at bounding box center [507, 159] width 27 height 21
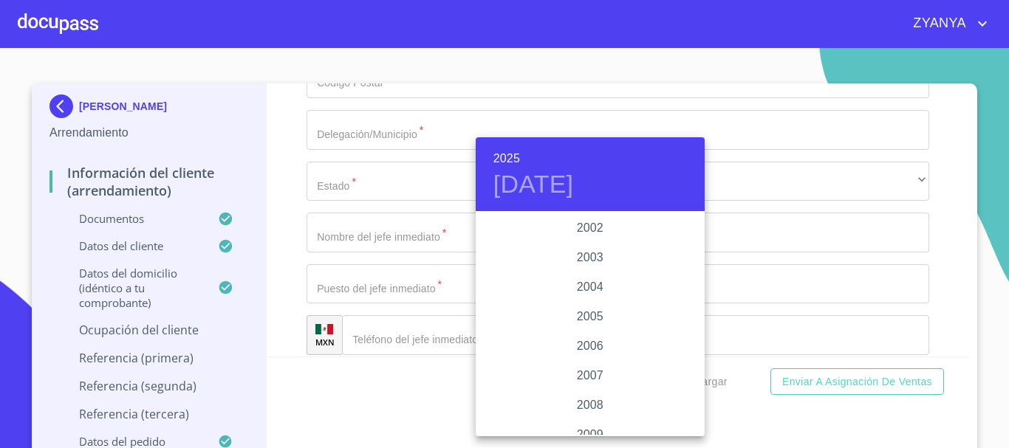
scroll to position [2202, 0]
click at [600, 236] on div "2000" at bounding box center [590, 243] width 229 height 30
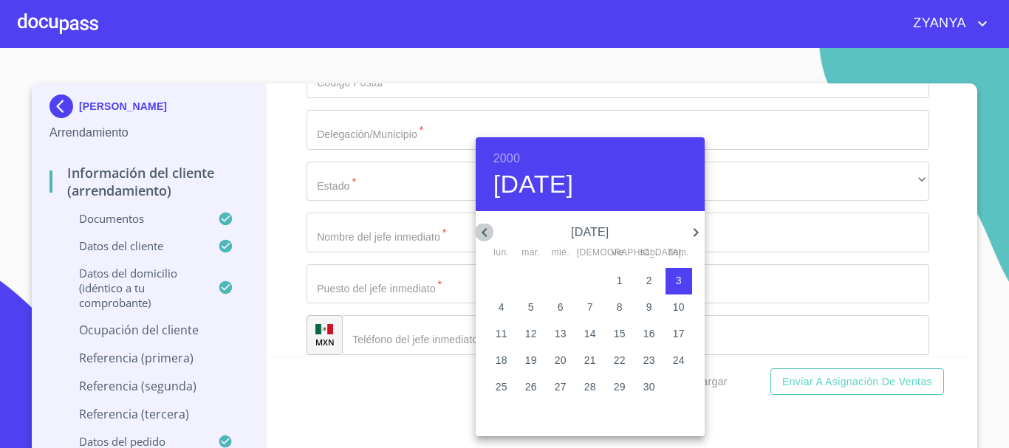
click at [485, 231] on icon "button" at bounding box center [484, 232] width 5 height 9
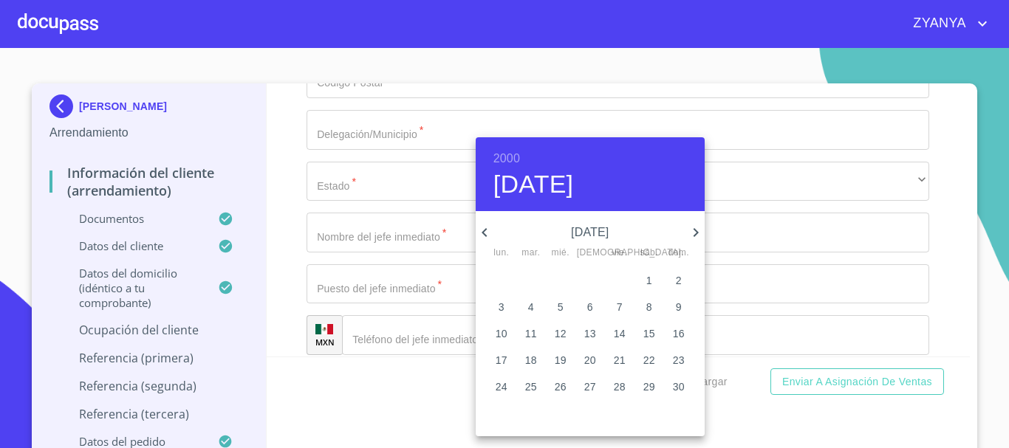
click at [485, 231] on icon "button" at bounding box center [484, 232] width 5 height 9
click at [484, 232] on icon "button" at bounding box center [484, 232] width 5 height 9
click at [593, 302] on span "6" at bounding box center [590, 307] width 27 height 15
type input "[DATE]"
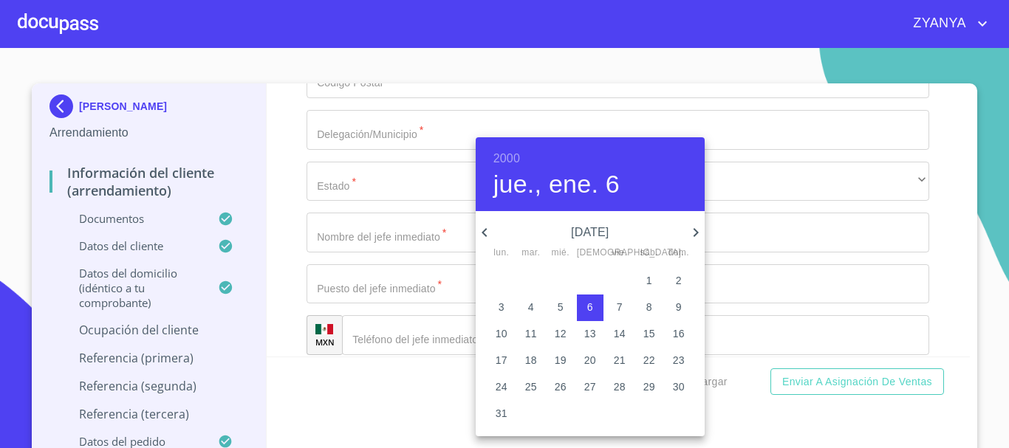
click at [437, 329] on div at bounding box center [504, 224] width 1009 height 448
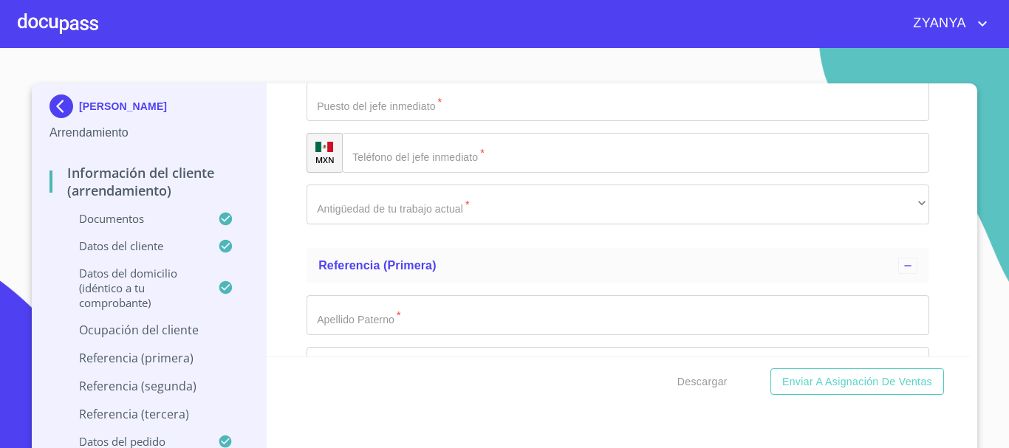
scroll to position [6713, 0]
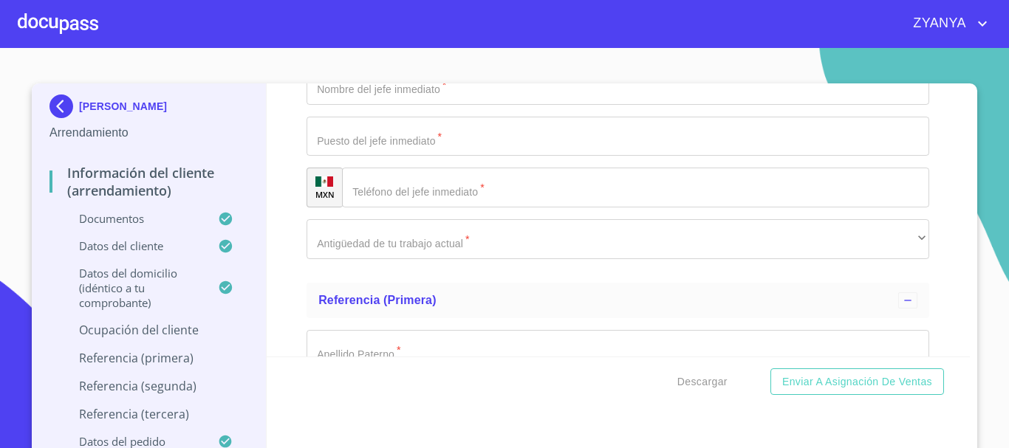
type input "DUEÑO"
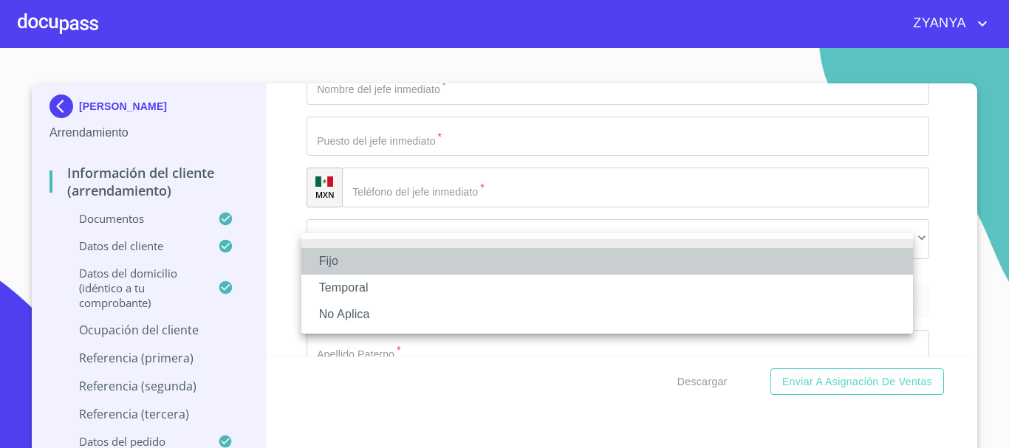
click at [386, 261] on li "Fijo" at bounding box center [607, 261] width 612 height 27
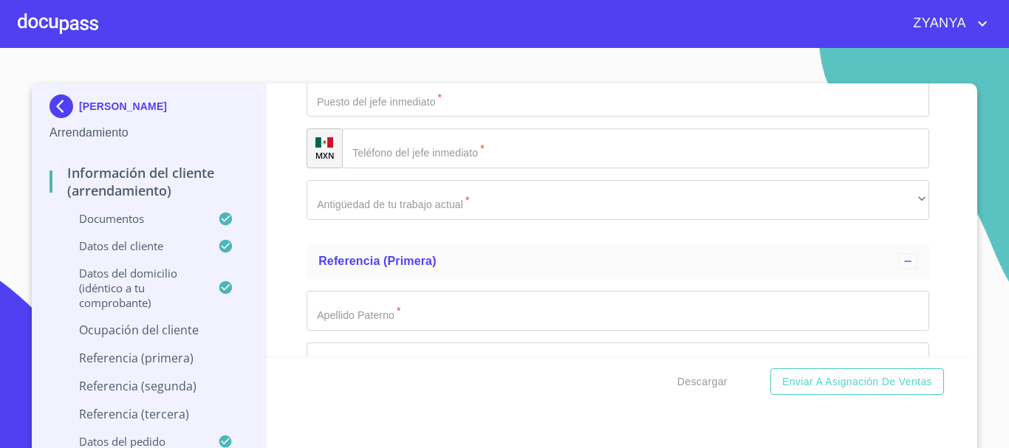
scroll to position [6787, 0]
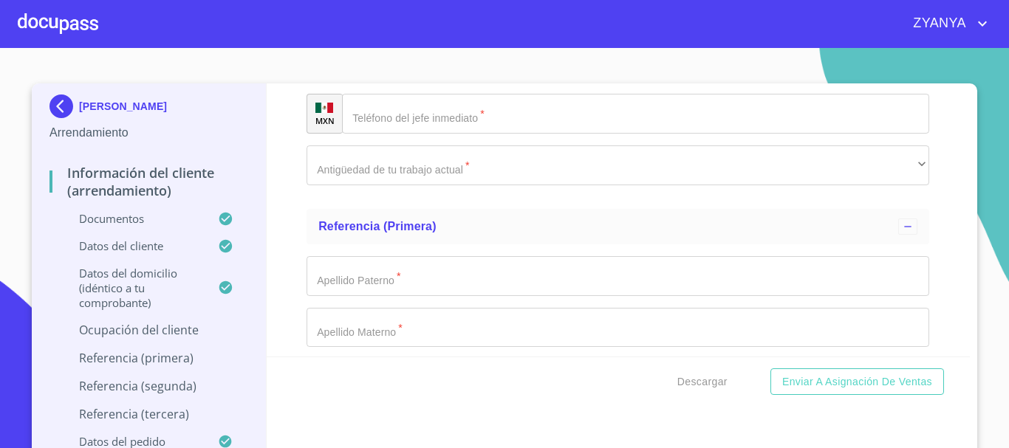
type input "40000"
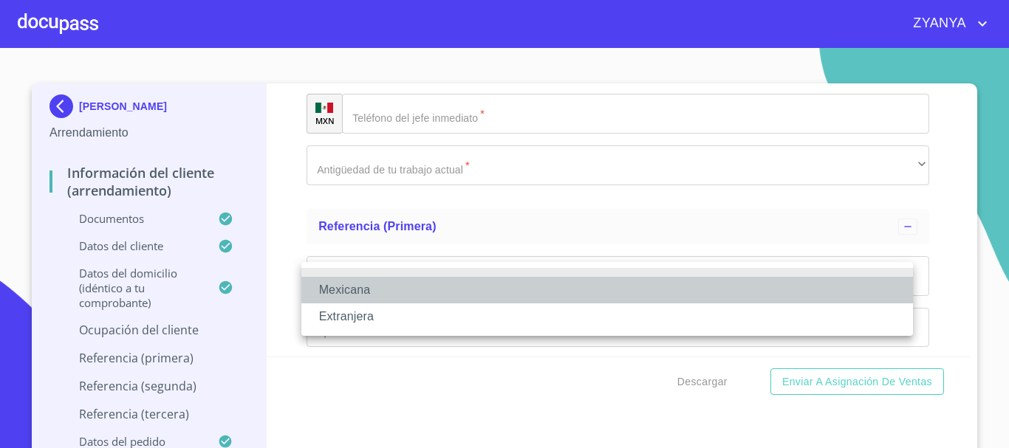
click at [430, 287] on li "Mexicana" at bounding box center [607, 290] width 612 height 27
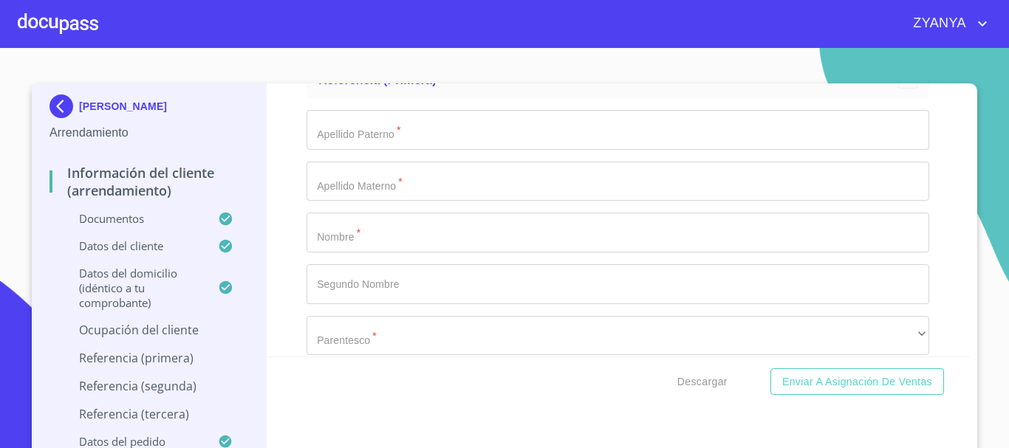
scroll to position [6934, 0]
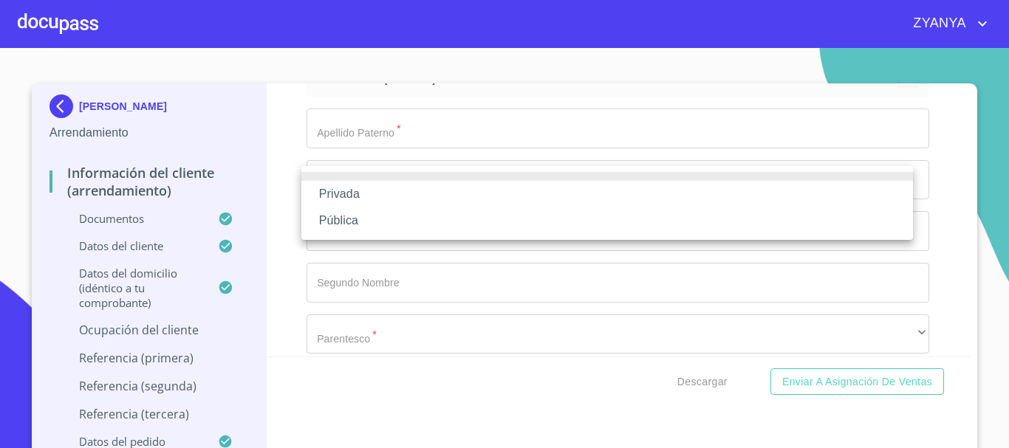
click at [471, 191] on li "Privada" at bounding box center [607, 194] width 612 height 27
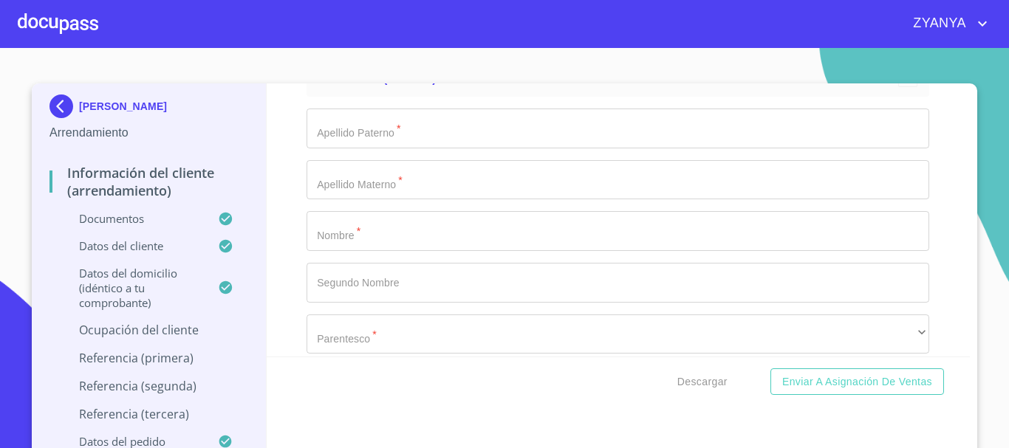
type input "EMPRESA DE TRANSPORTE DE CARGA"
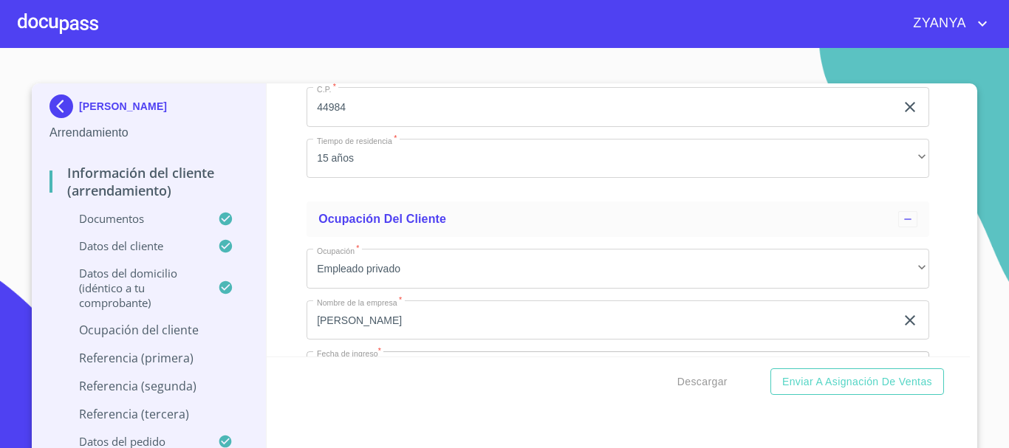
scroll to position [5664, 0]
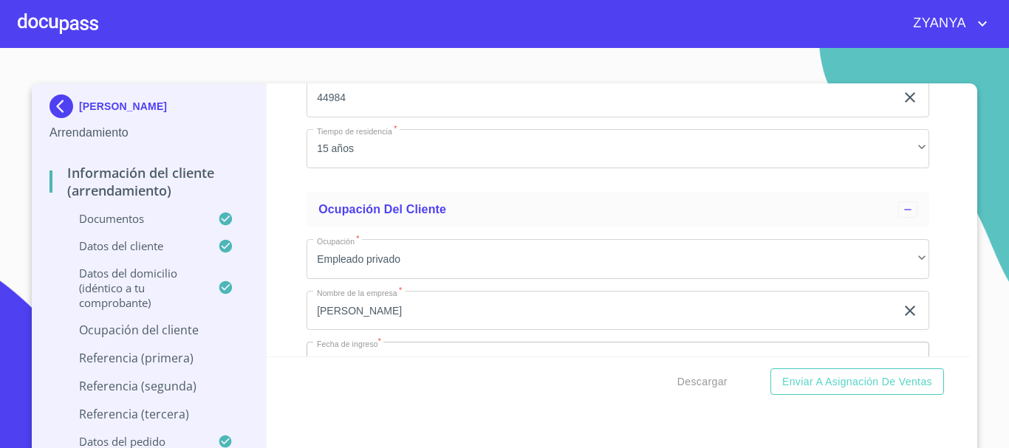
drag, startPoint x: 344, startPoint y: 330, endPoint x: 494, endPoint y: 265, distance: 164.1
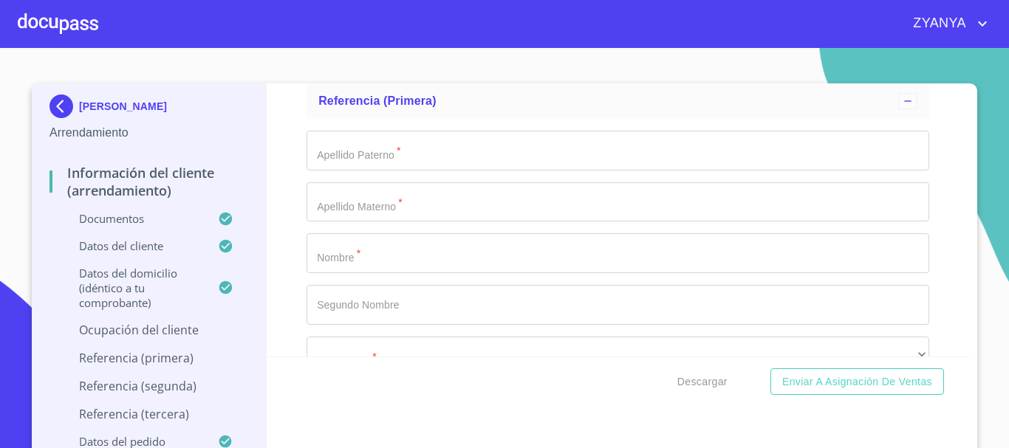
scroll to position [6994, 0]
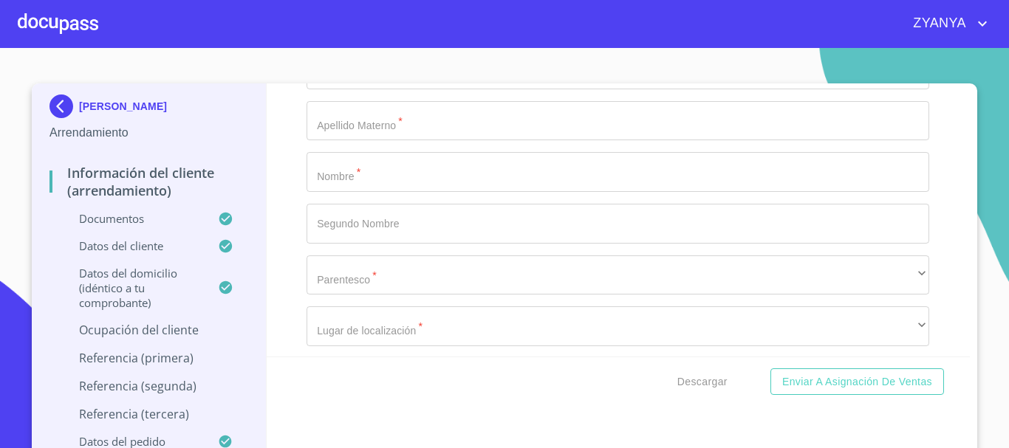
paste input "[PHONE_NUMBER]"
type input "[PHONE_NUMBER]"
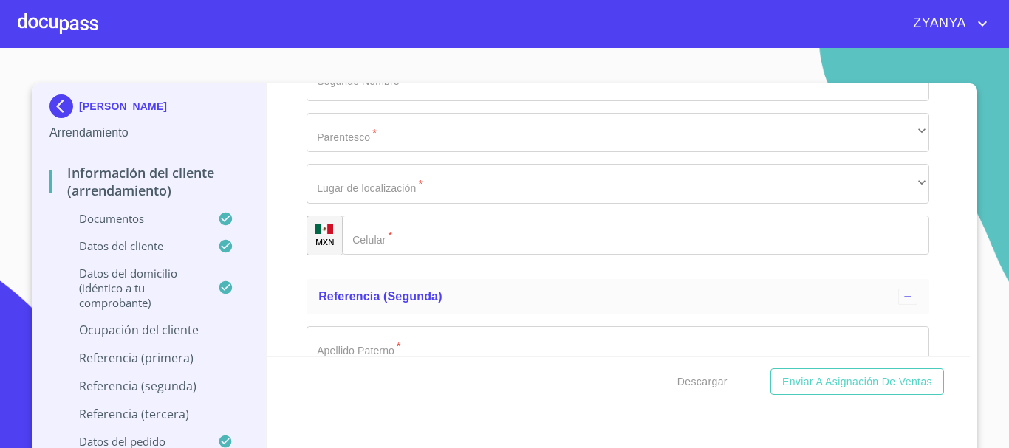
scroll to position [7141, 0]
type input "[PERSON_NAME]"
type input "3757"
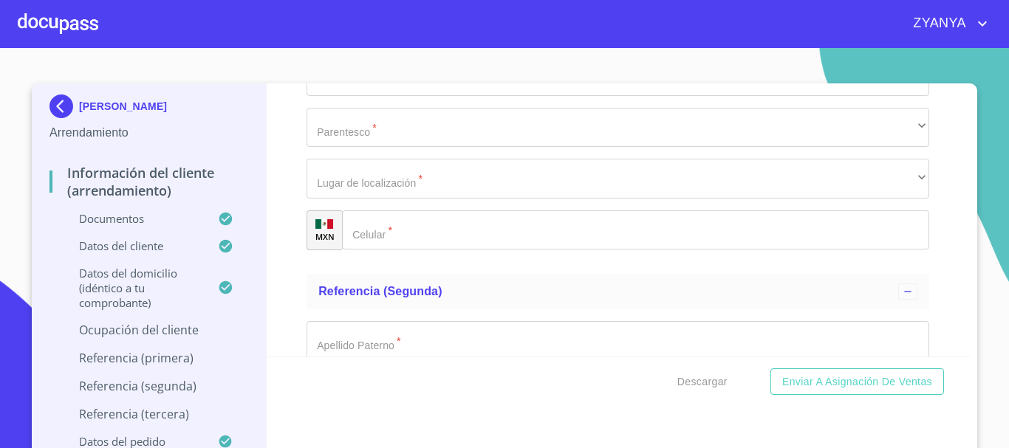
type input "A"
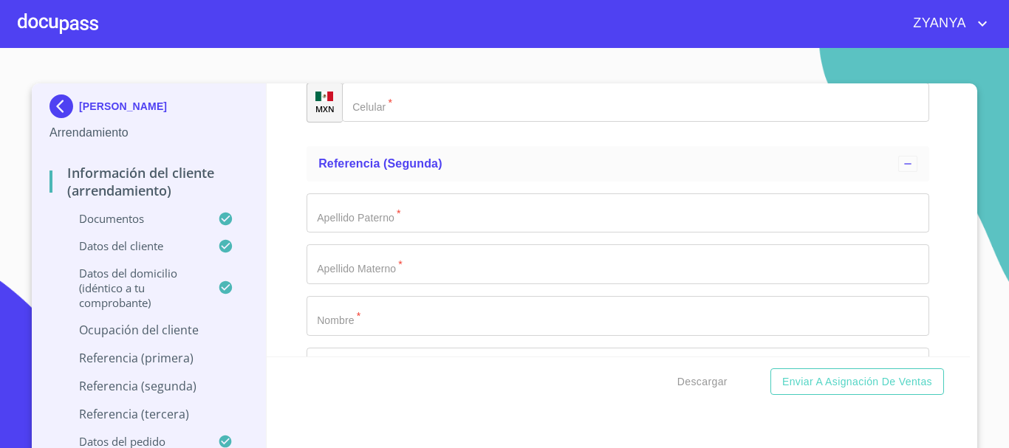
scroll to position [7289, 0]
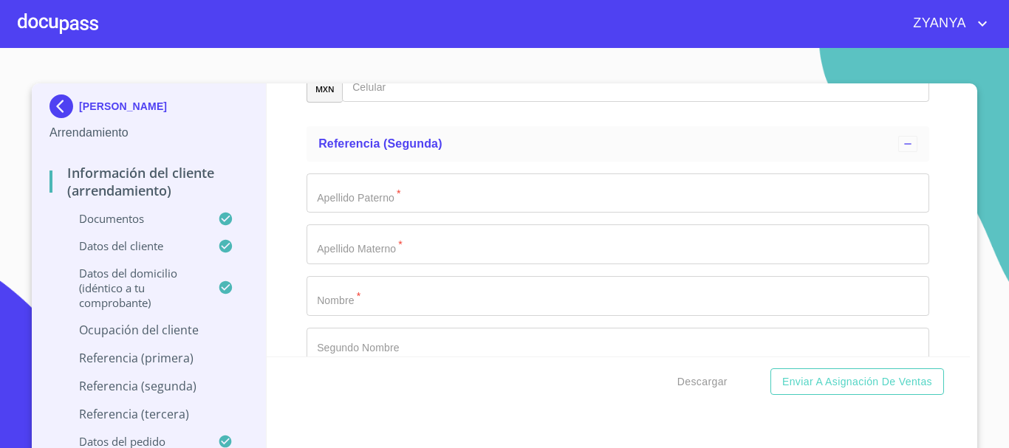
type input "BALCONES DEL 4"
type input "44984"
type input "[GEOGRAPHIC_DATA]"
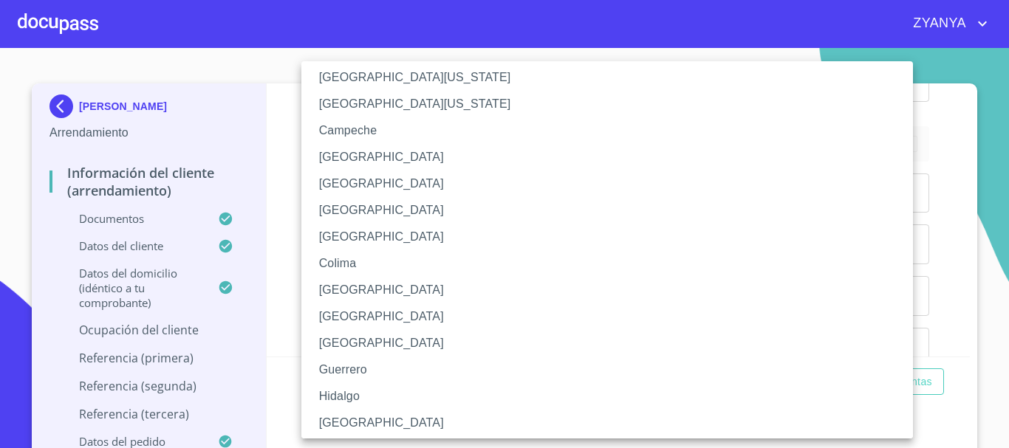
scroll to position [74, 0]
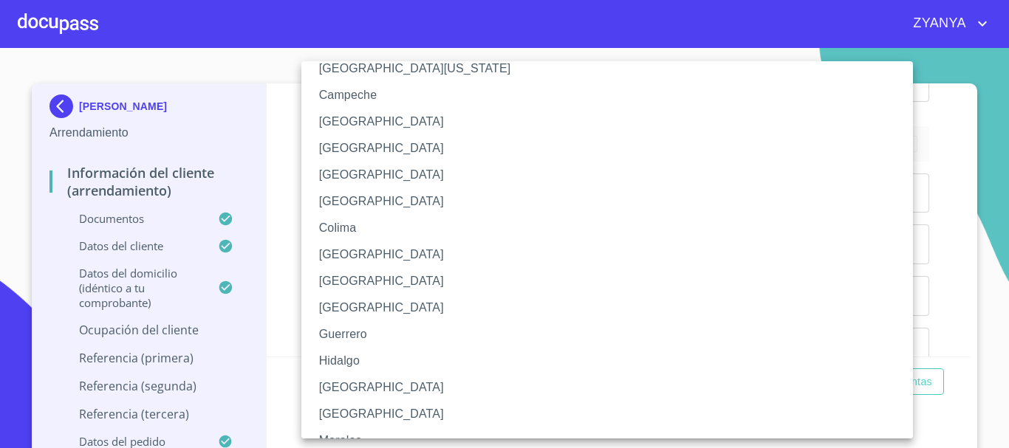
click at [351, 383] on li "[GEOGRAPHIC_DATA]" at bounding box center [612, 388] width 623 height 27
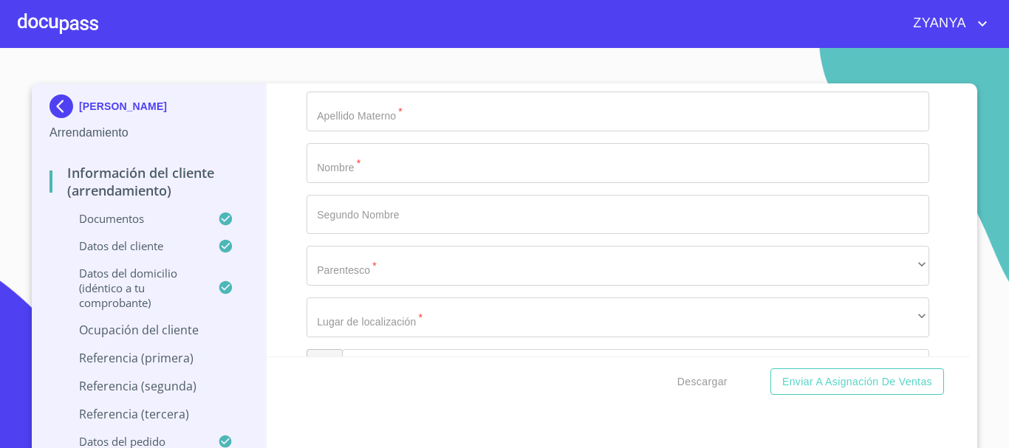
scroll to position [7437, 0]
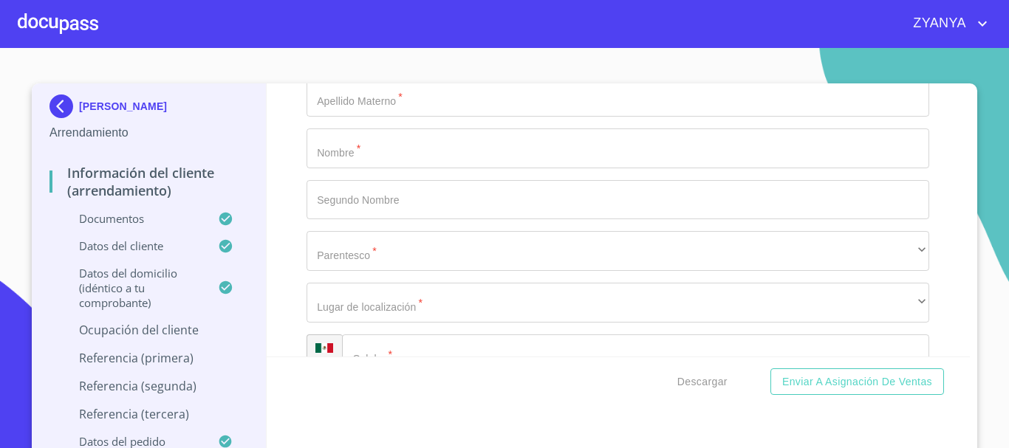
type input "EL MISMO"
type input "DUEÑO"
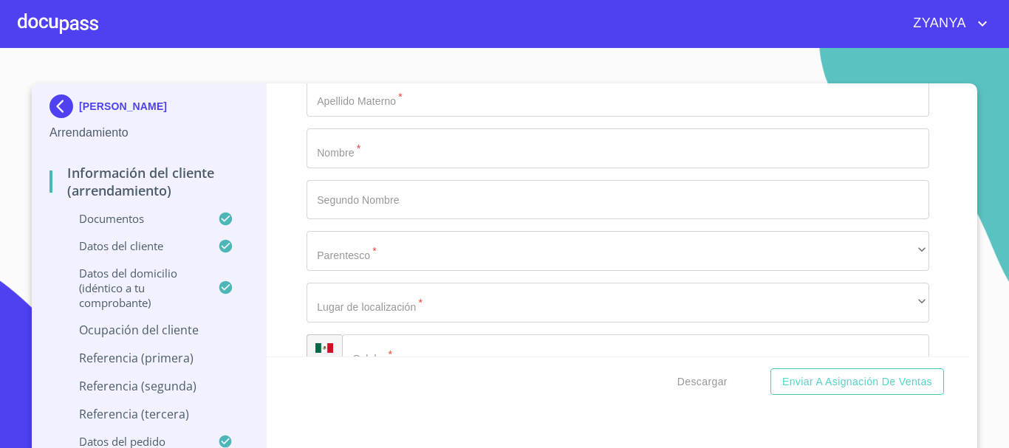
paste input "[PHONE_NUMBER]"
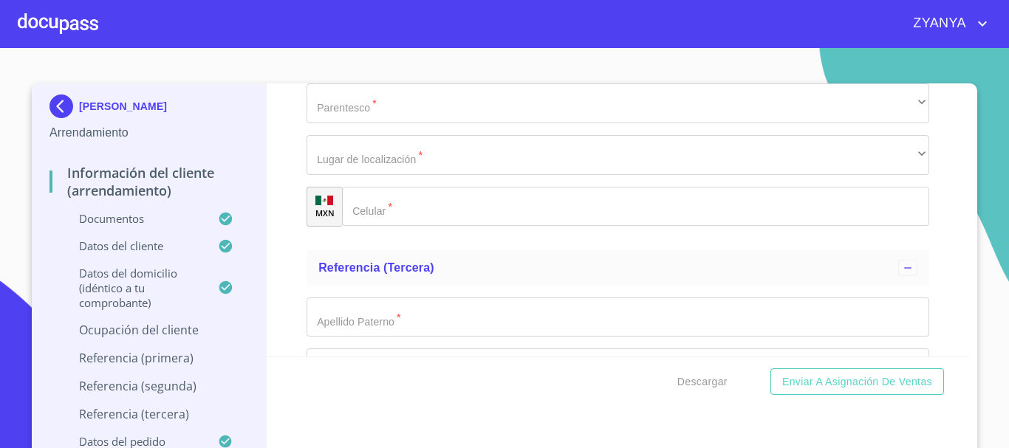
type input "[PHONE_NUMBER]"
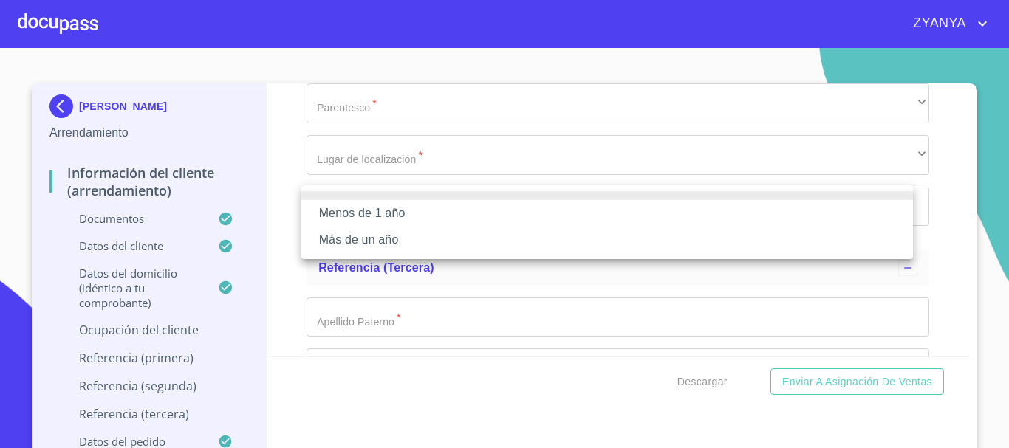
click at [451, 239] on li "Más de un año" at bounding box center [607, 240] width 612 height 27
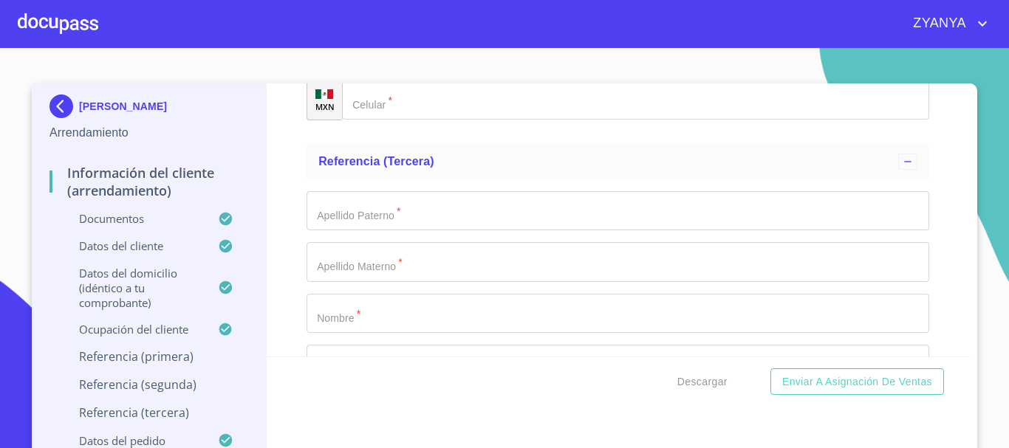
scroll to position [7732, 0]
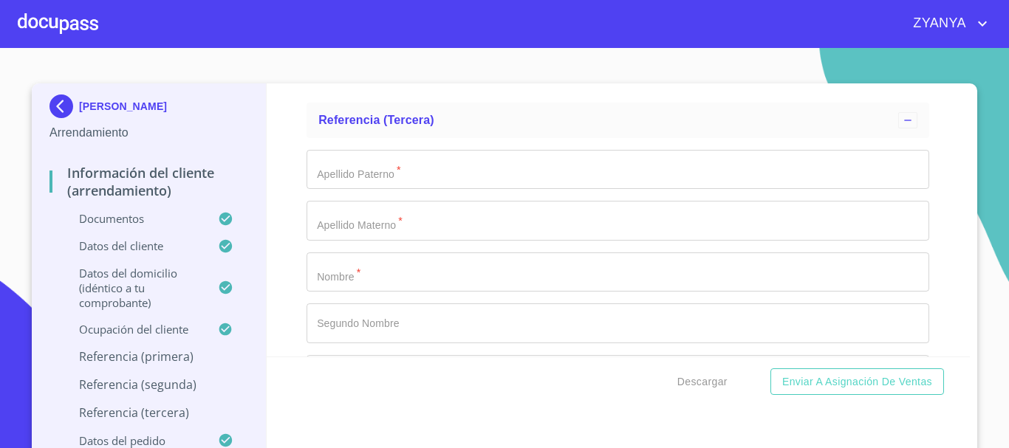
type input "[PERSON_NAME]"
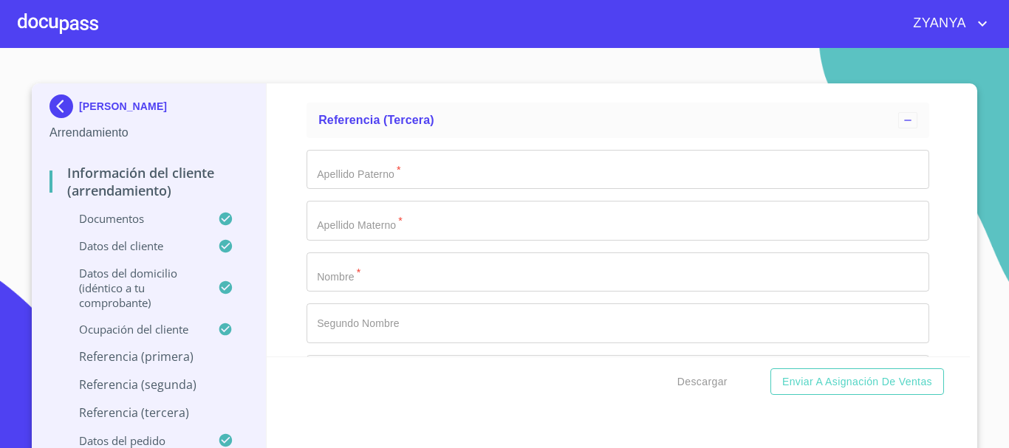
scroll to position [7767, 0]
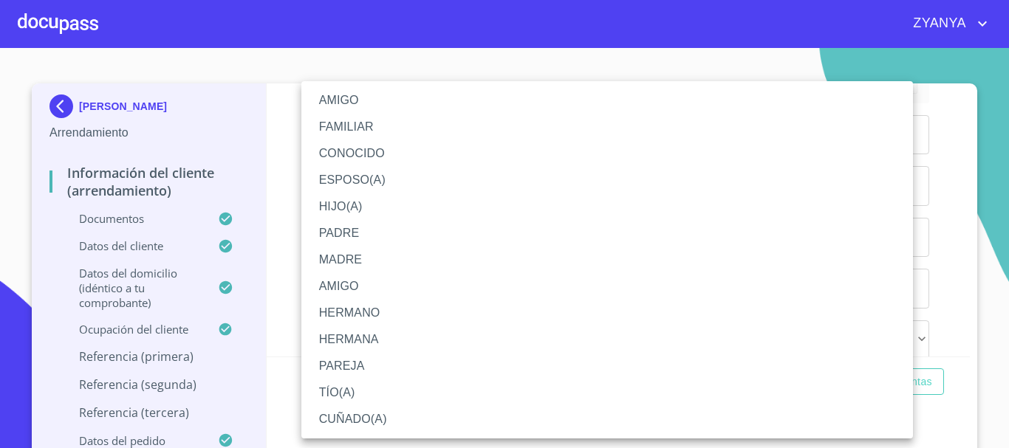
click at [353, 145] on li "CONOCIDO" at bounding box center [607, 153] width 612 height 27
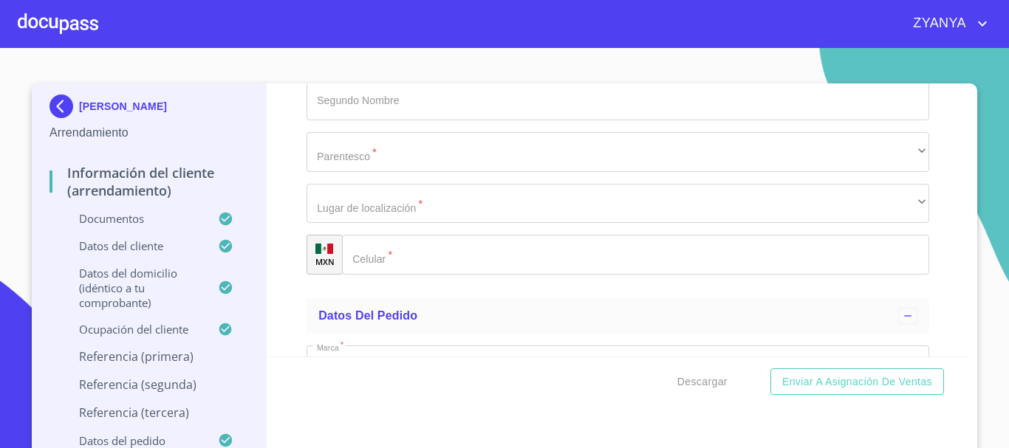
scroll to position [7989, 0]
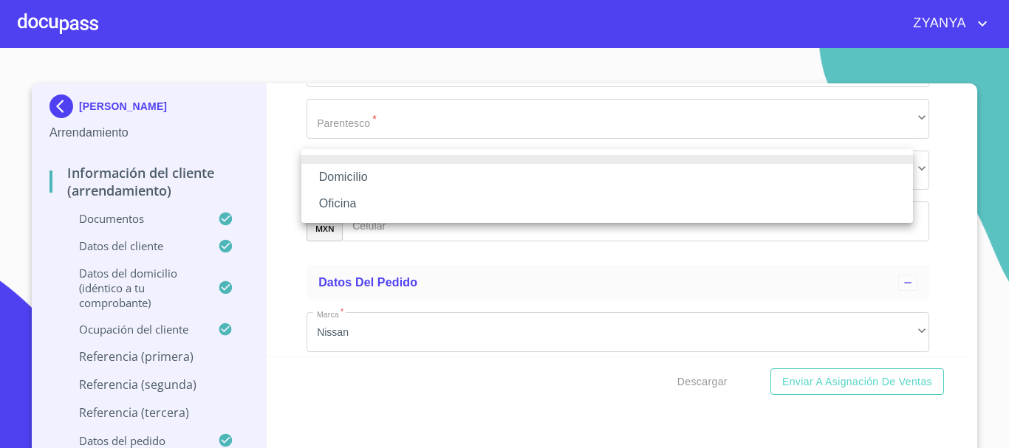
click at [387, 196] on li "Oficina" at bounding box center [607, 204] width 612 height 27
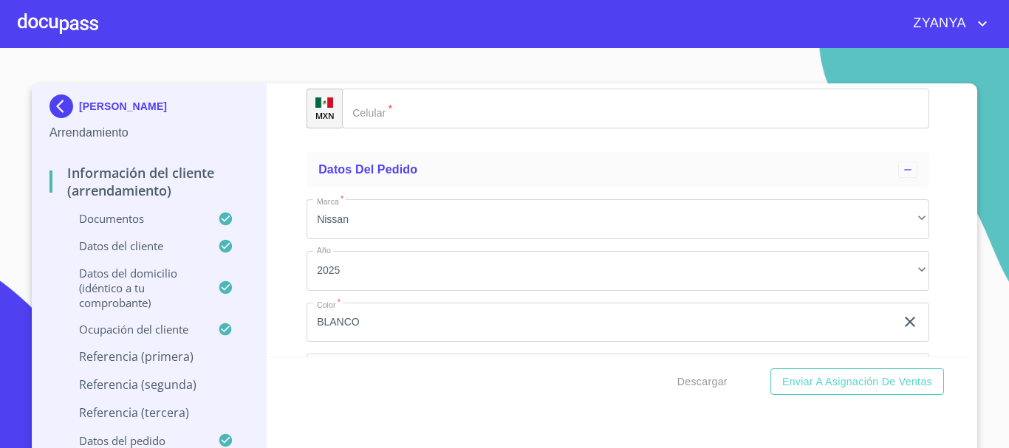
scroll to position [8063, 0]
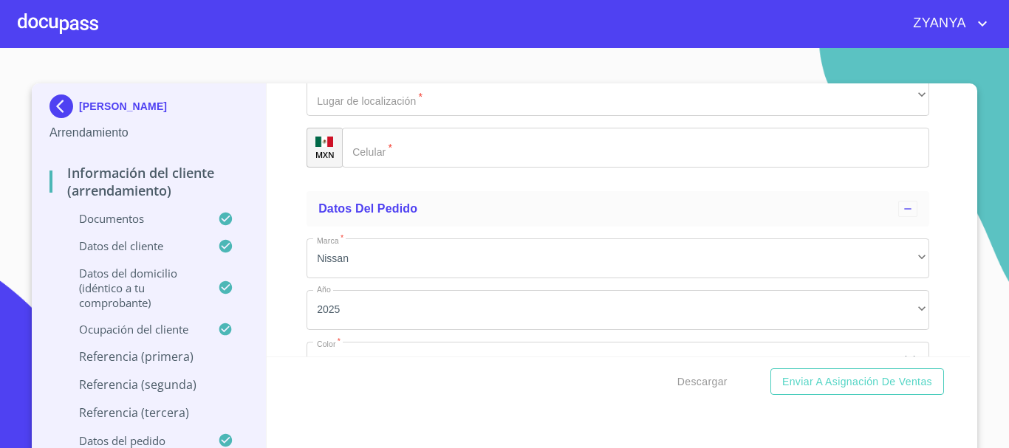
type input "[PHONE_NUMBER]"
type input "MONRREAL"
type input "[PERSON_NAME]"
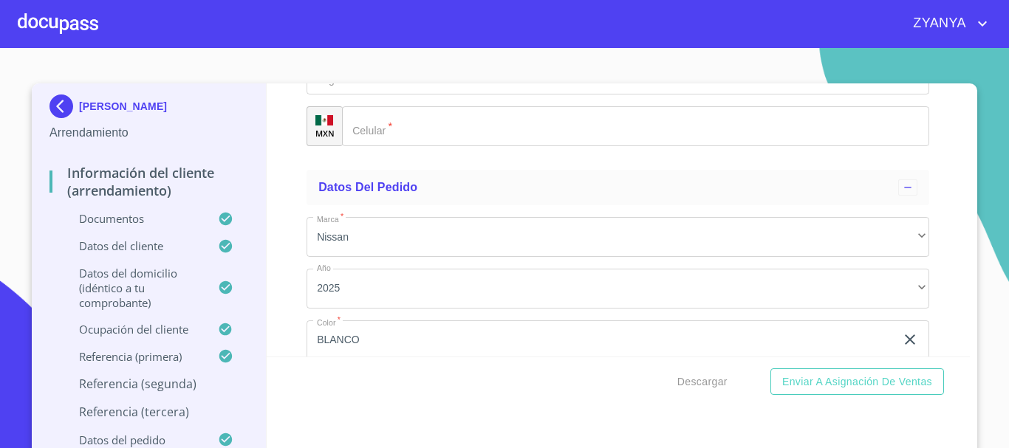
type input "[PERSON_NAME]"
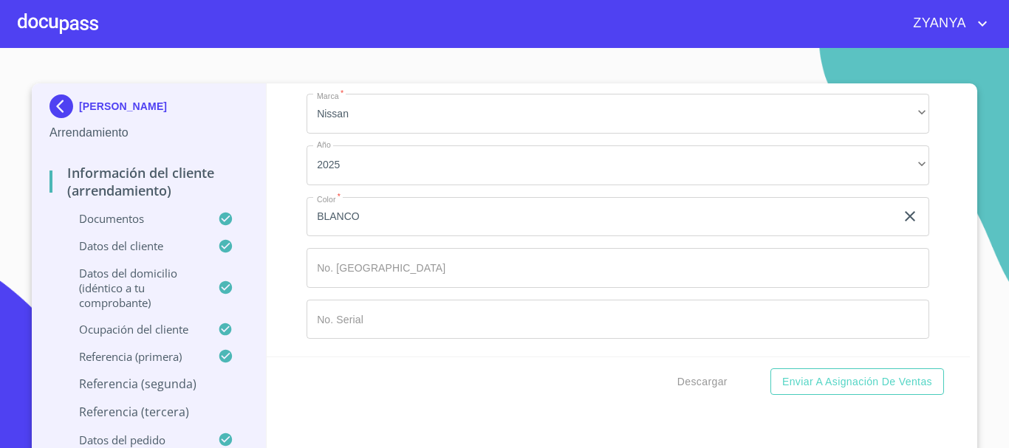
scroll to position [8326, 0]
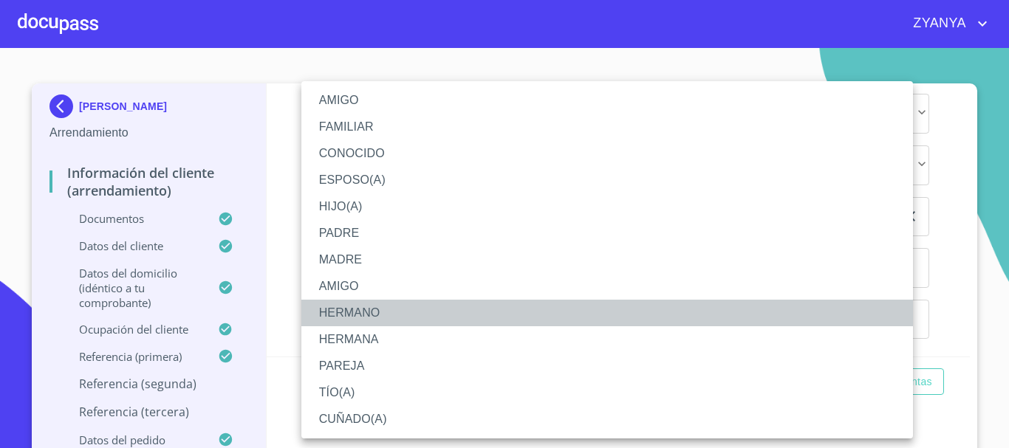
click at [383, 313] on li "HERMANO" at bounding box center [607, 313] width 612 height 27
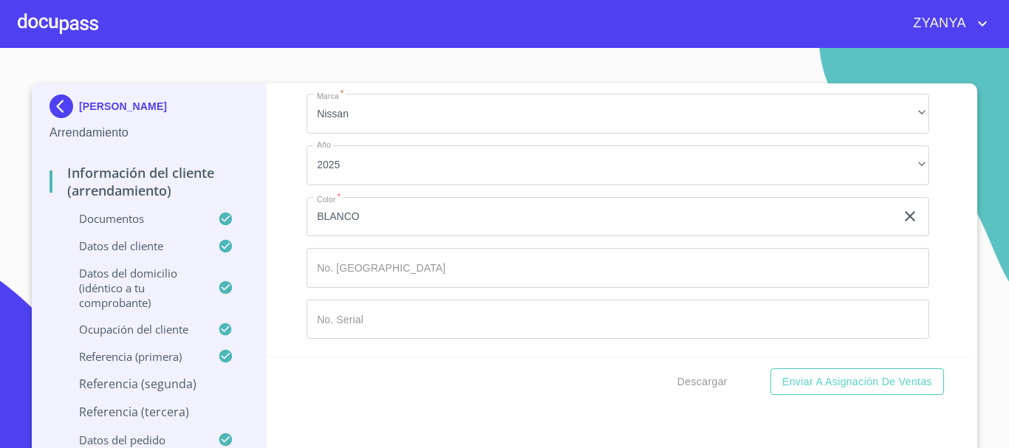
scroll to position [8400, 0]
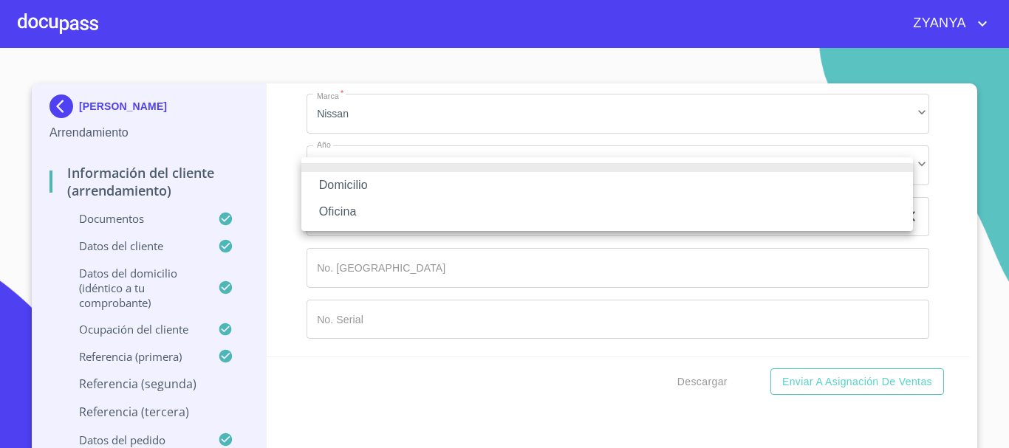
click at [369, 210] on li "Oficina" at bounding box center [607, 212] width 612 height 27
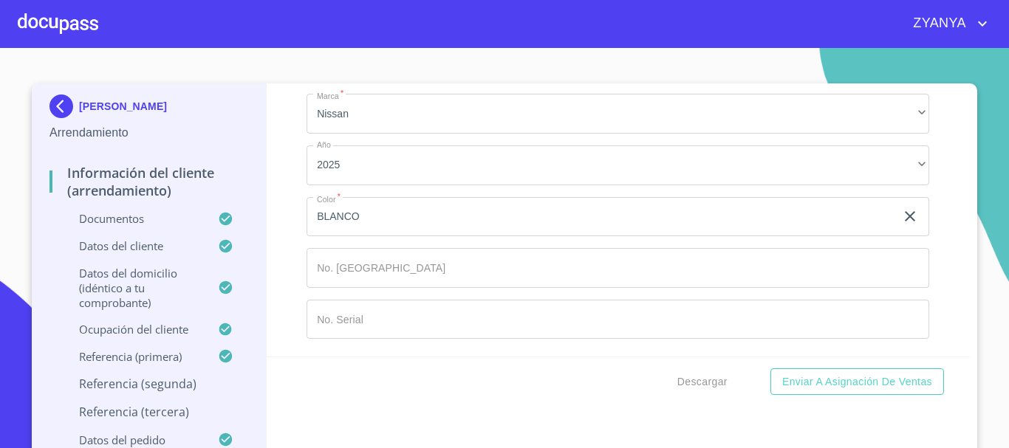
type input "[PHONE_NUMBER]"
type input "[PERSON_NAME]"
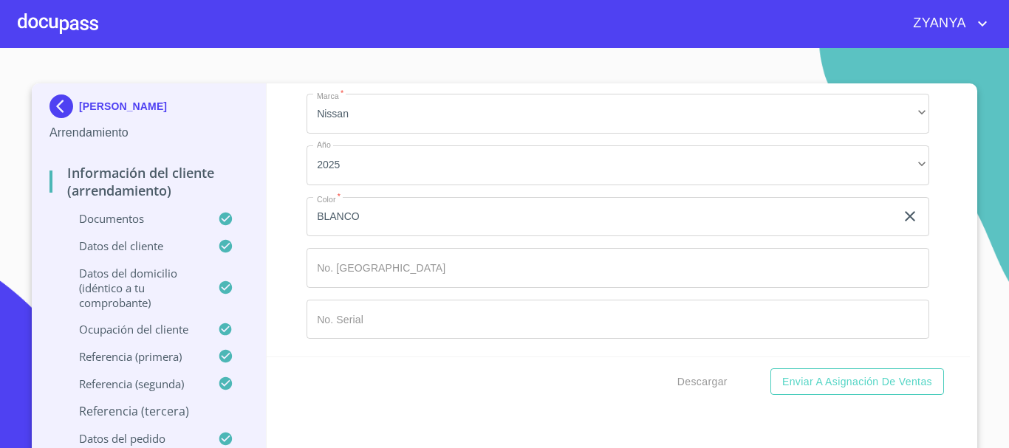
type input "[PERSON_NAME]"
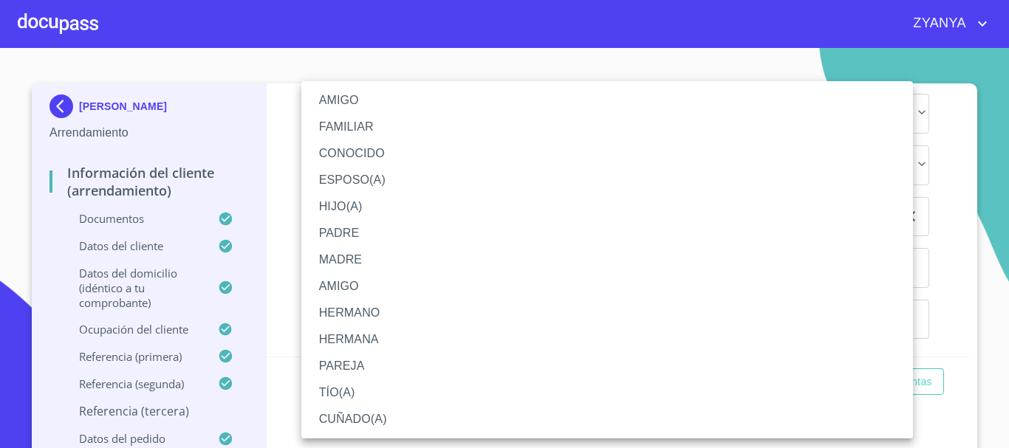
click at [352, 147] on li "CONOCIDO" at bounding box center [607, 153] width 612 height 27
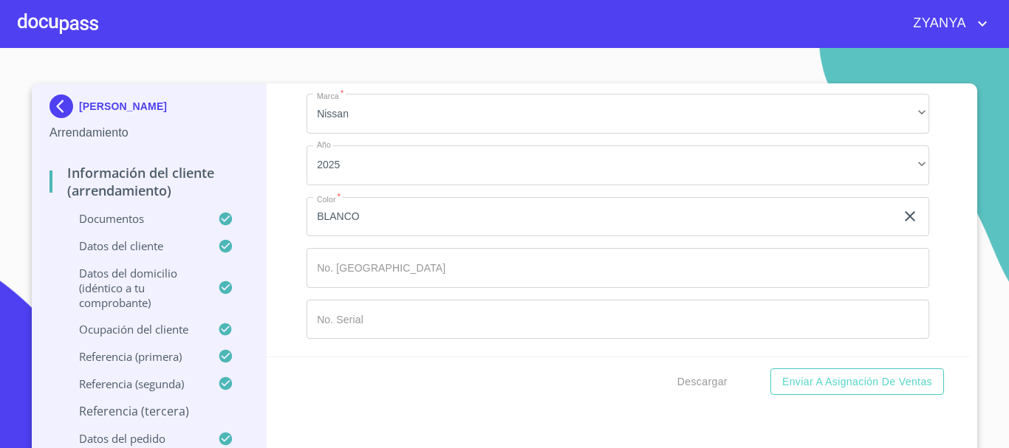
scroll to position [8819, 0]
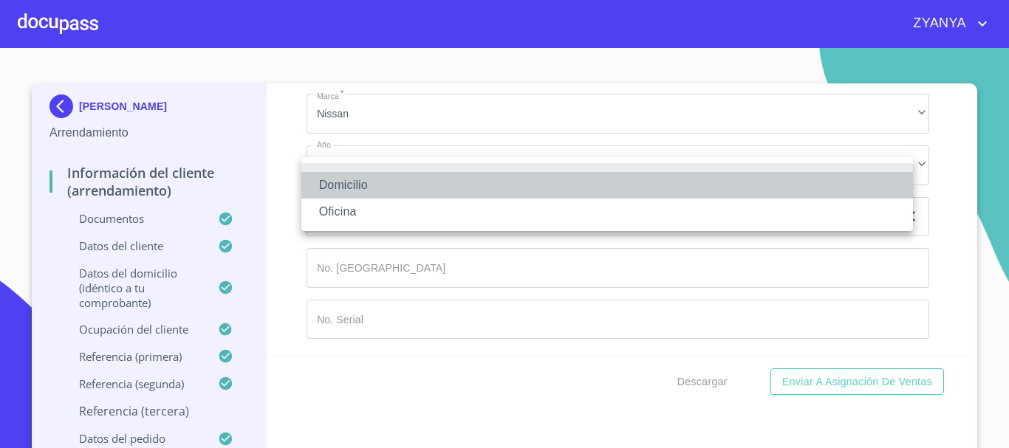
click at [411, 188] on li "Domicilio" at bounding box center [607, 185] width 612 height 27
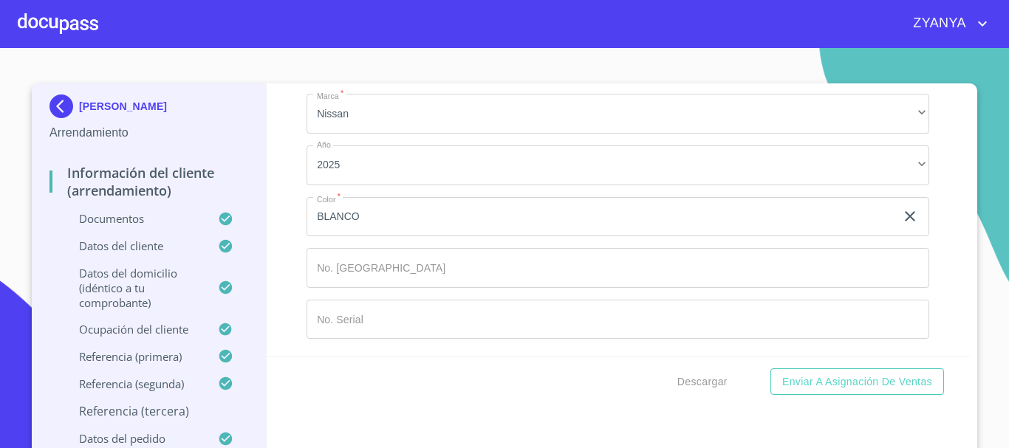
click at [392, 23] on input "Documento de identificación.   *" at bounding box center [655, 3] width 550 height 40
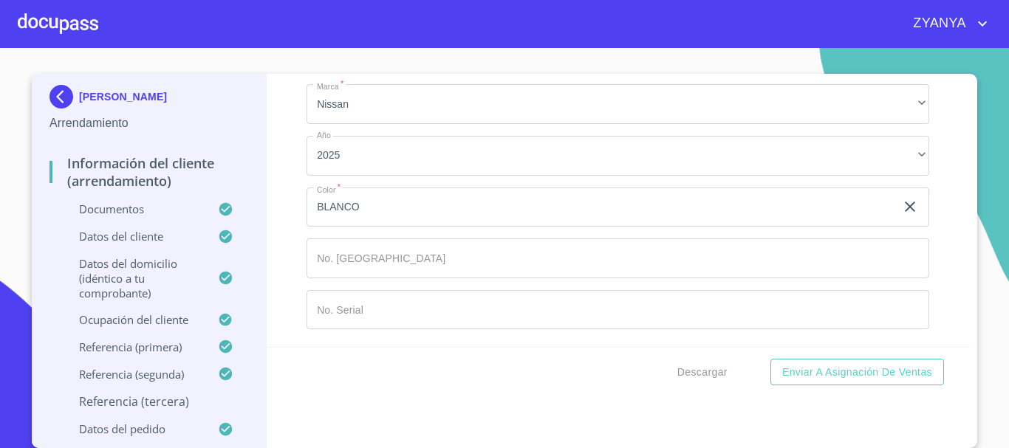
scroll to position [8747, 0]
type input "[PHONE_NUMBER]"
click at [946, 236] on div "Información del cliente (Arrendamiento) Documentos Documento de identificación.…" at bounding box center [619, 211] width 704 height 273
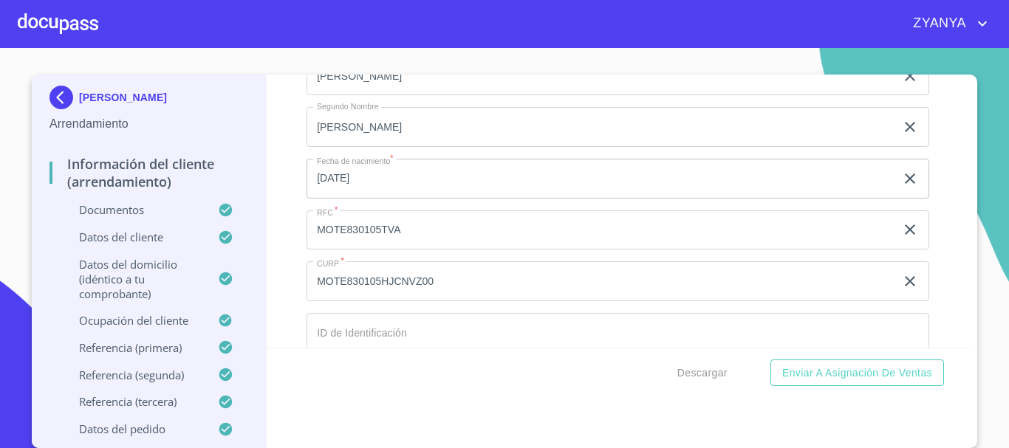
scroll to position [4389, 0]
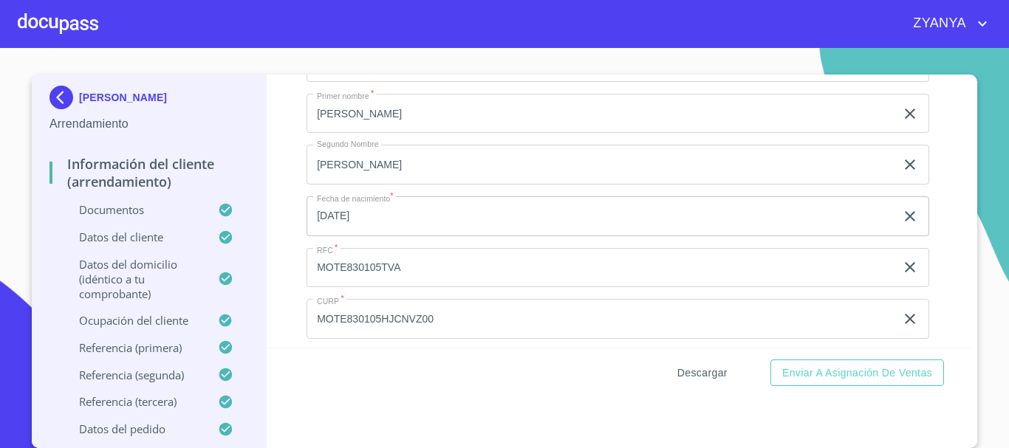
click at [694, 369] on span "Descargar" at bounding box center [702, 373] width 50 height 18
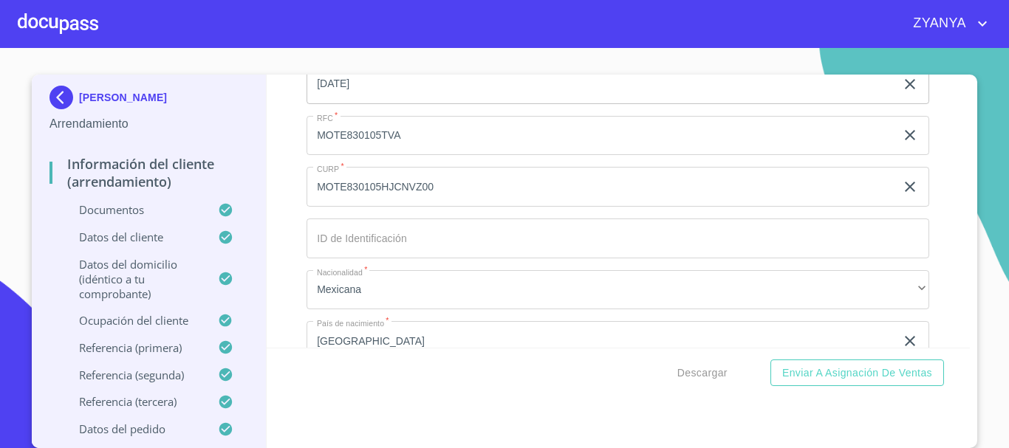
scroll to position [4536, 0]
